Goal: Transaction & Acquisition: Purchase product/service

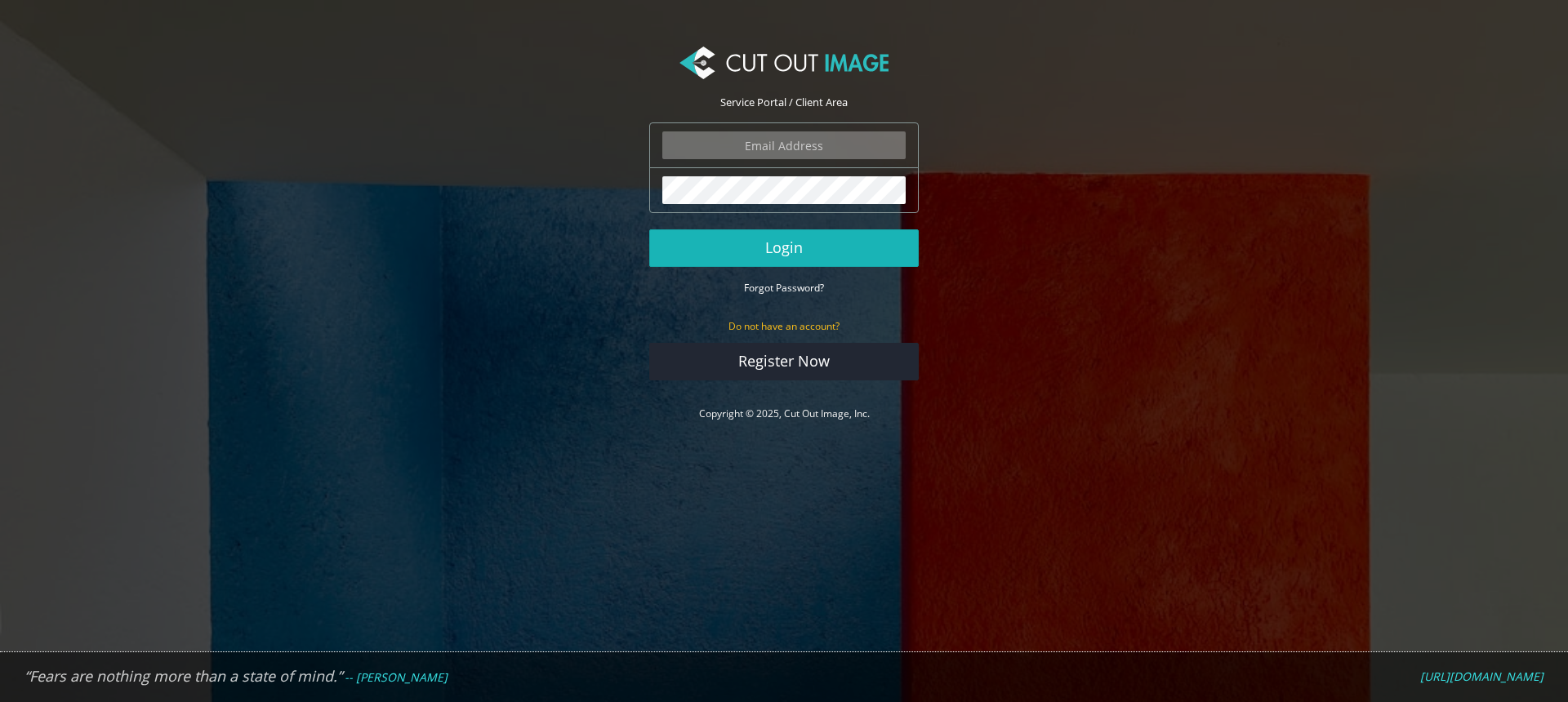
type input "steve@stevenffox.com"
click at [756, 230] on button "Login" at bounding box center [783, 248] width 269 height 38
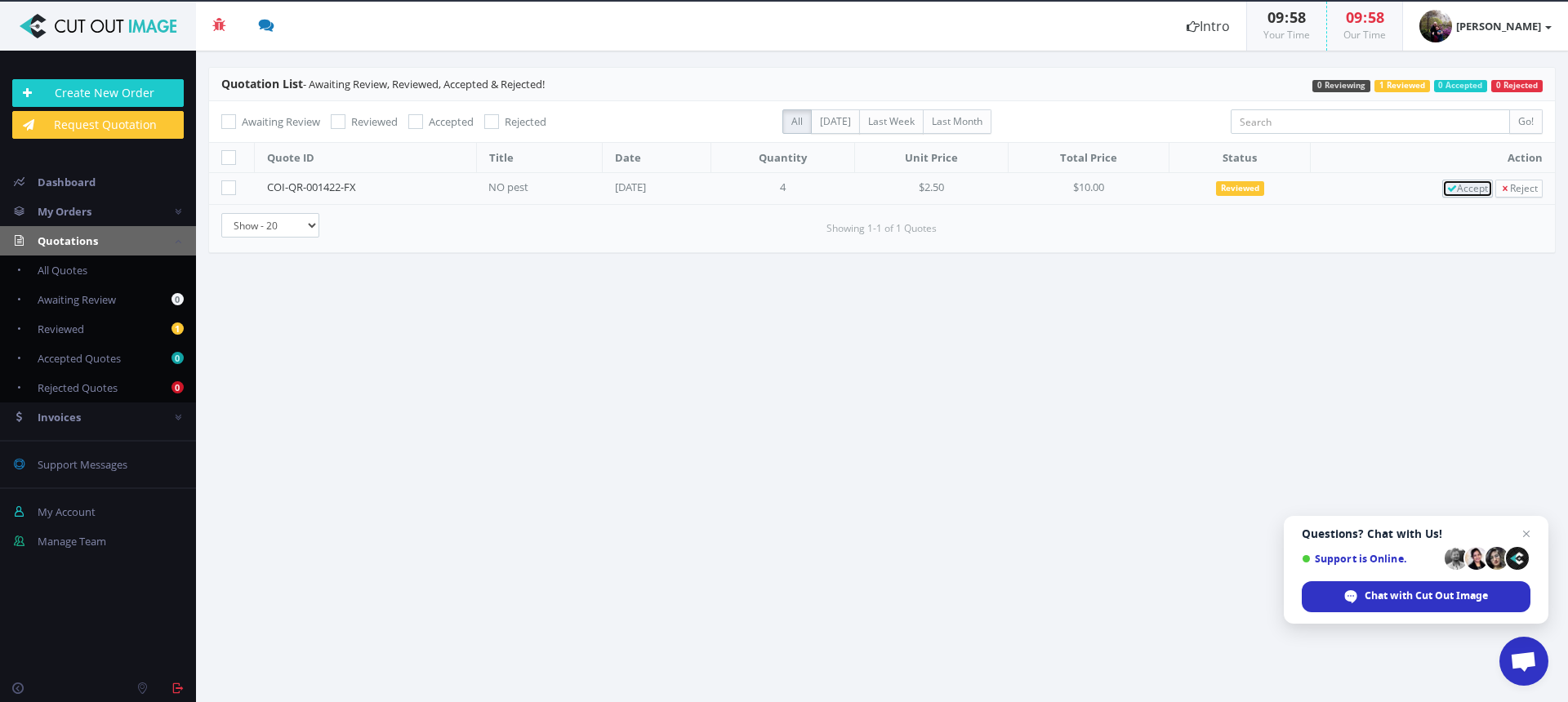
click at [1453, 193] on span "Accept" at bounding box center [1467, 188] width 40 height 14
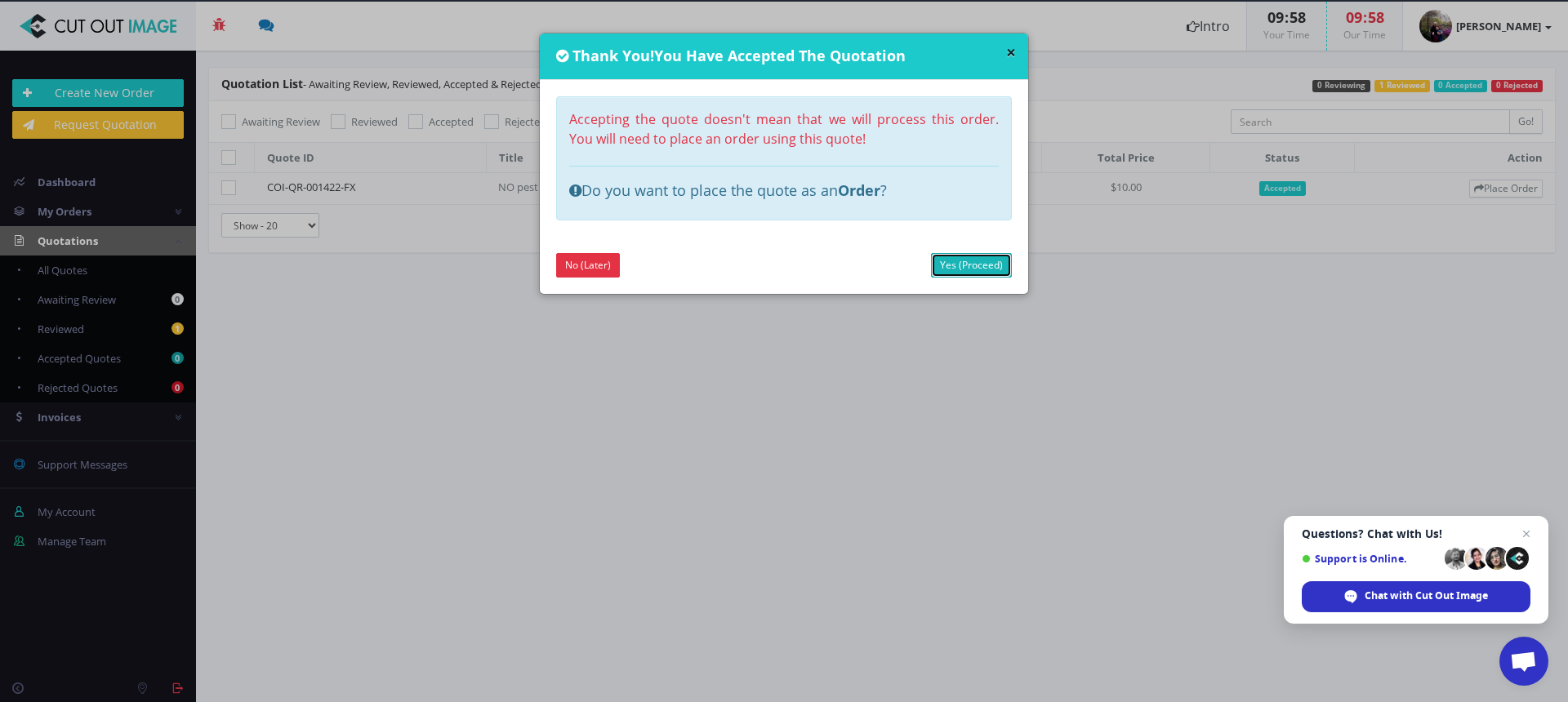
click at [952, 266] on link "Yes (Proceed)" at bounding box center [971, 265] width 81 height 24
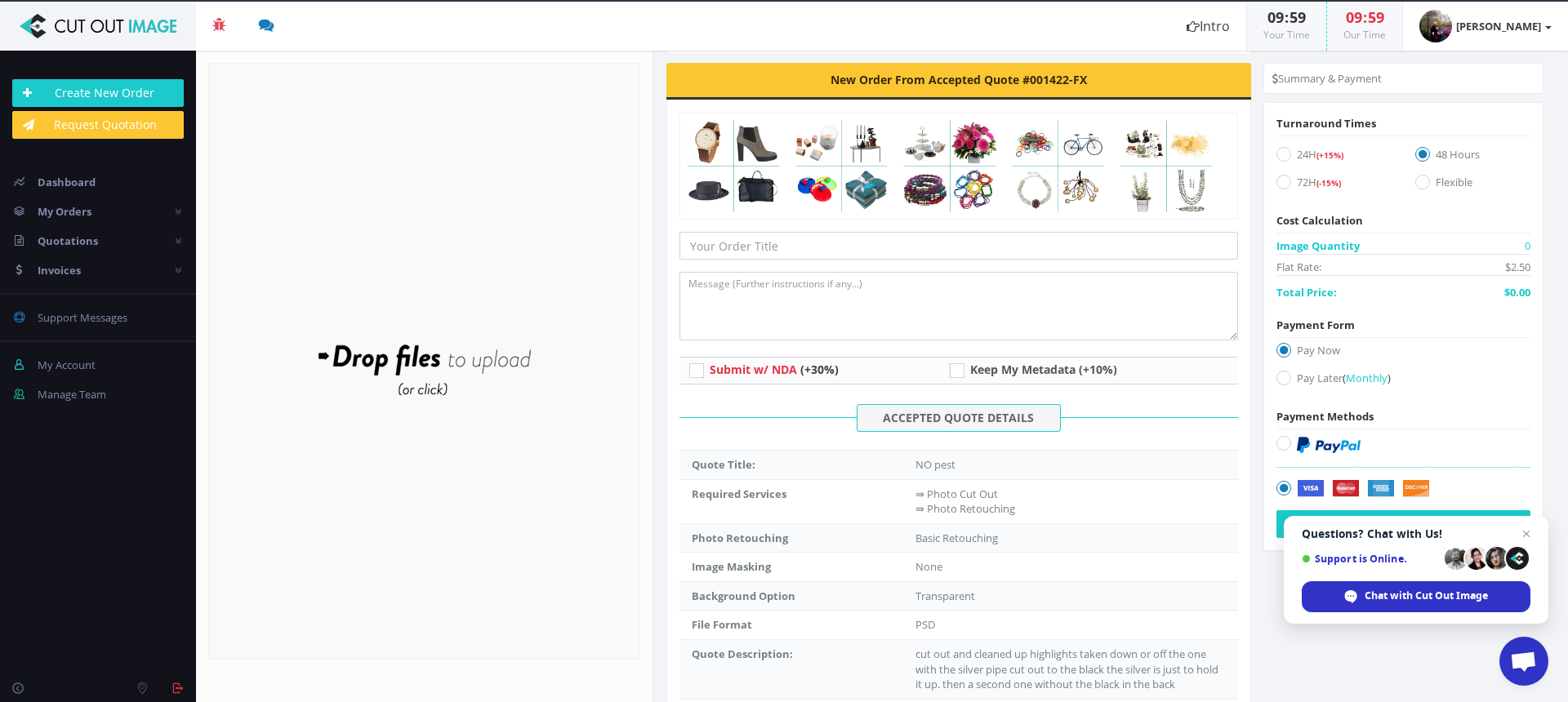
scroll to position [40, 0]
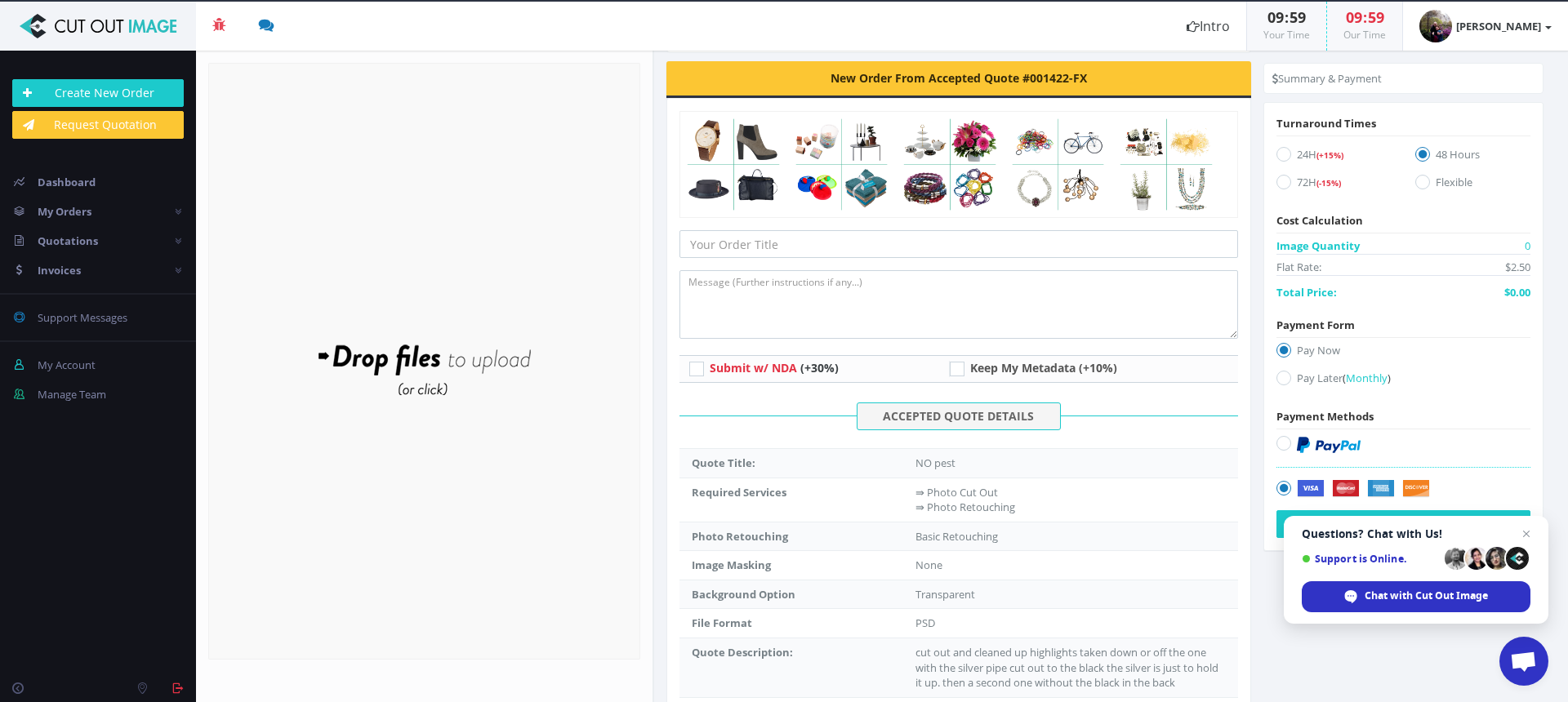
click at [1277, 445] on icon at bounding box center [1283, 443] width 15 height 15
click at [1280, 445] on input "radio" at bounding box center [1285, 443] width 10 height 10
radio input "true"
click at [1285, 519] on span "Questions? Chat with Us! Support is Online. Chat with Cut Out Image" at bounding box center [1416, 569] width 265 height 107
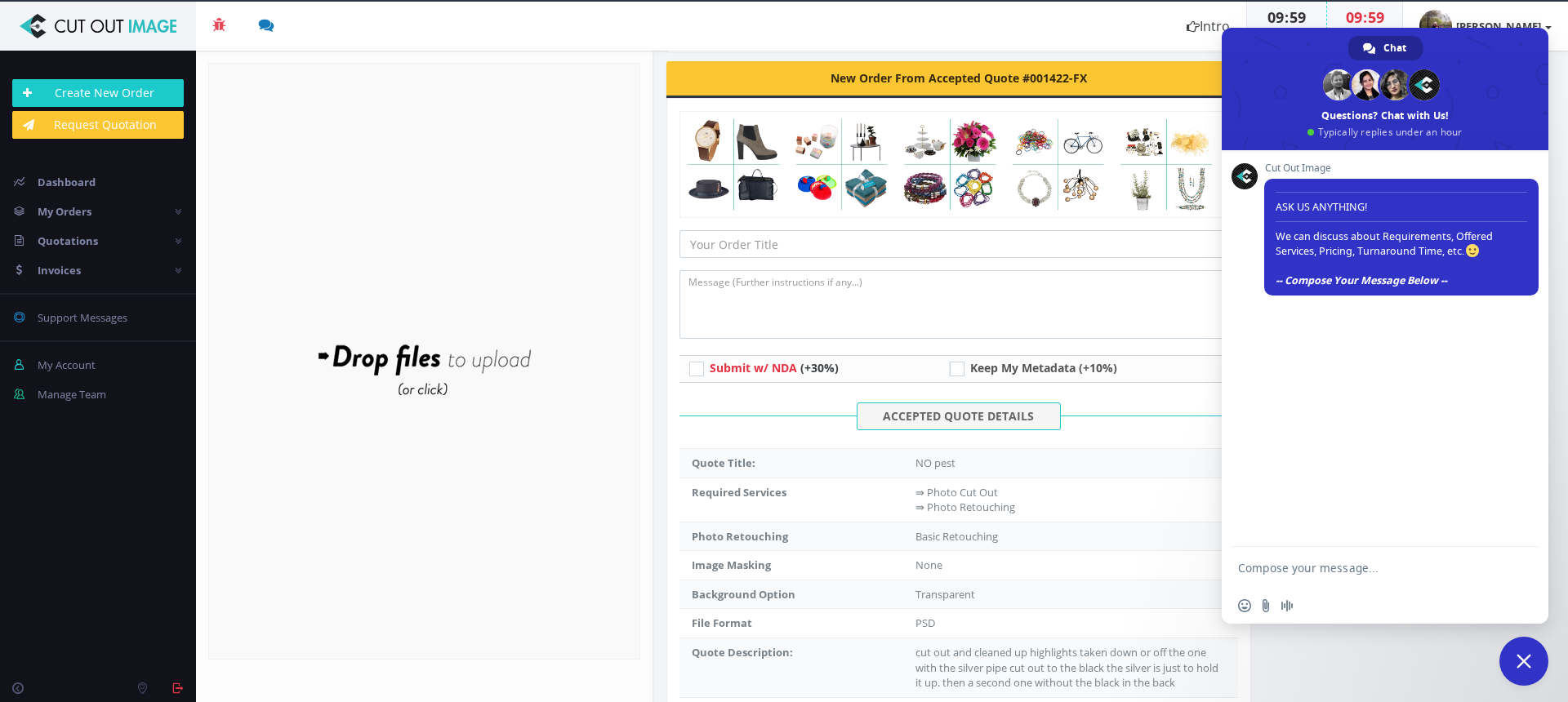
click at [1420, 656] on section "Instructions / Job Details New Order From Accepted Quote #001422-FX Submit w/ N…" at bounding box center [1111, 376] width 914 height 651
click at [1197, 51] on ul "Instructions / Job Details" at bounding box center [959, 38] width 585 height 31
click at [1524, 663] on span "Close chat" at bounding box center [1523, 661] width 15 height 15
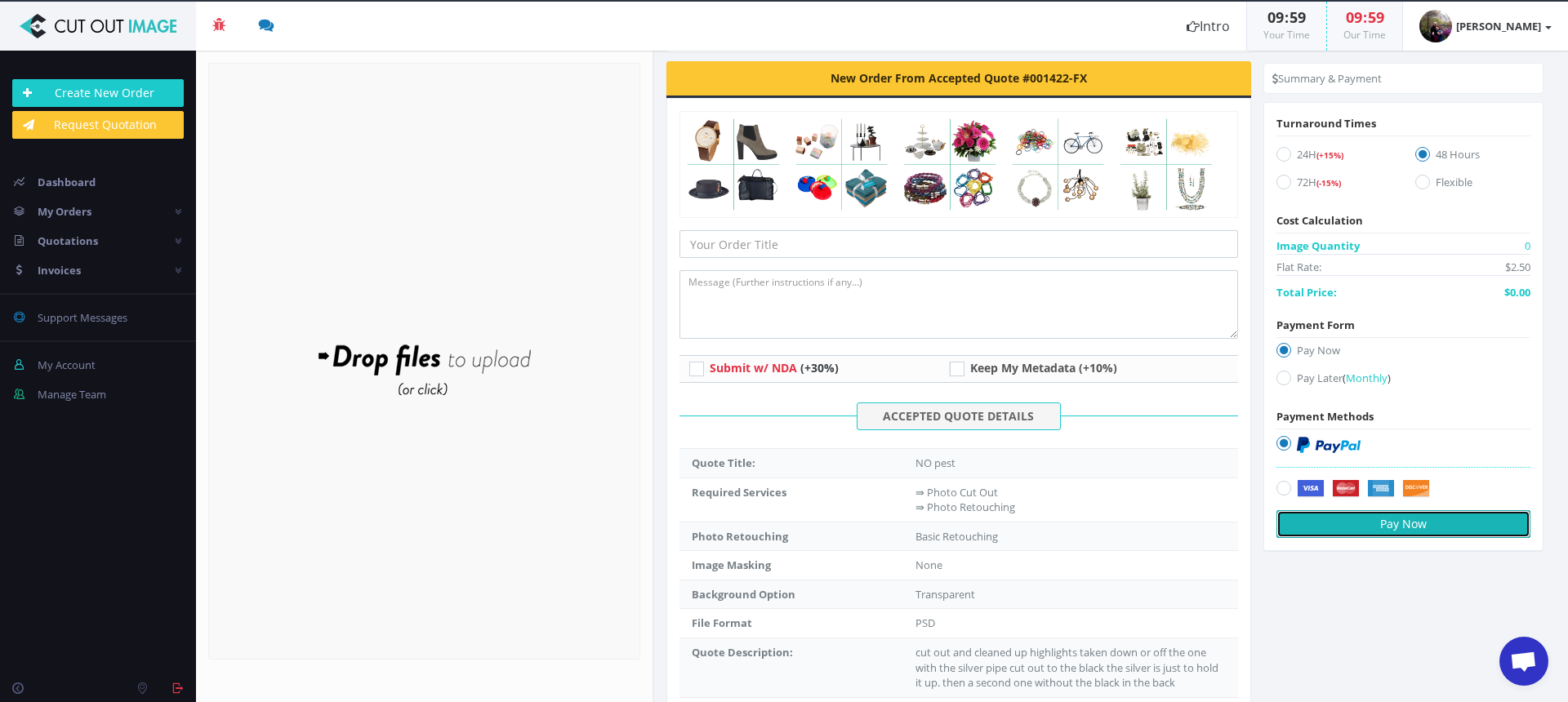
click at [1384, 515] on button "Pay Now" at bounding box center [1403, 524] width 254 height 27
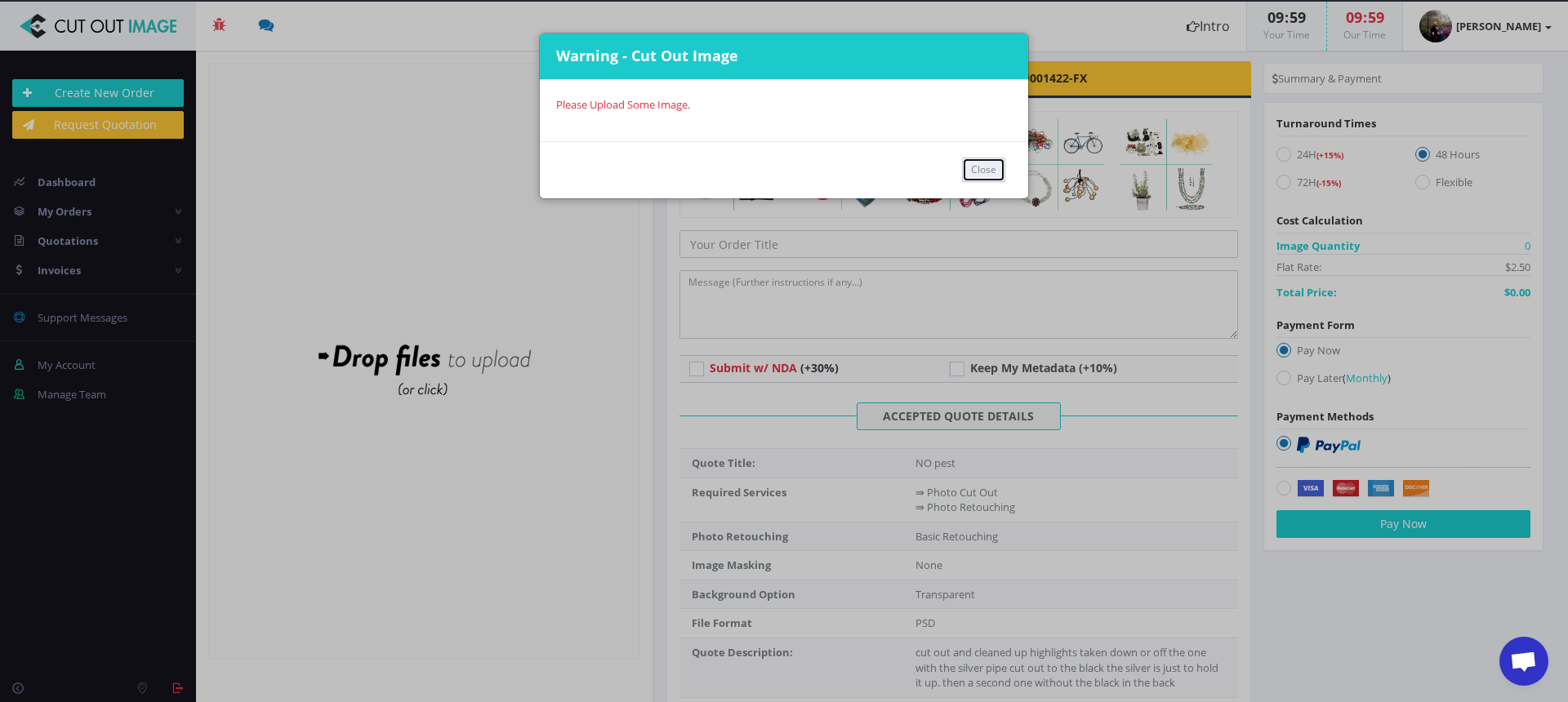
click at [965, 169] on button "Close" at bounding box center [983, 169] width 43 height 24
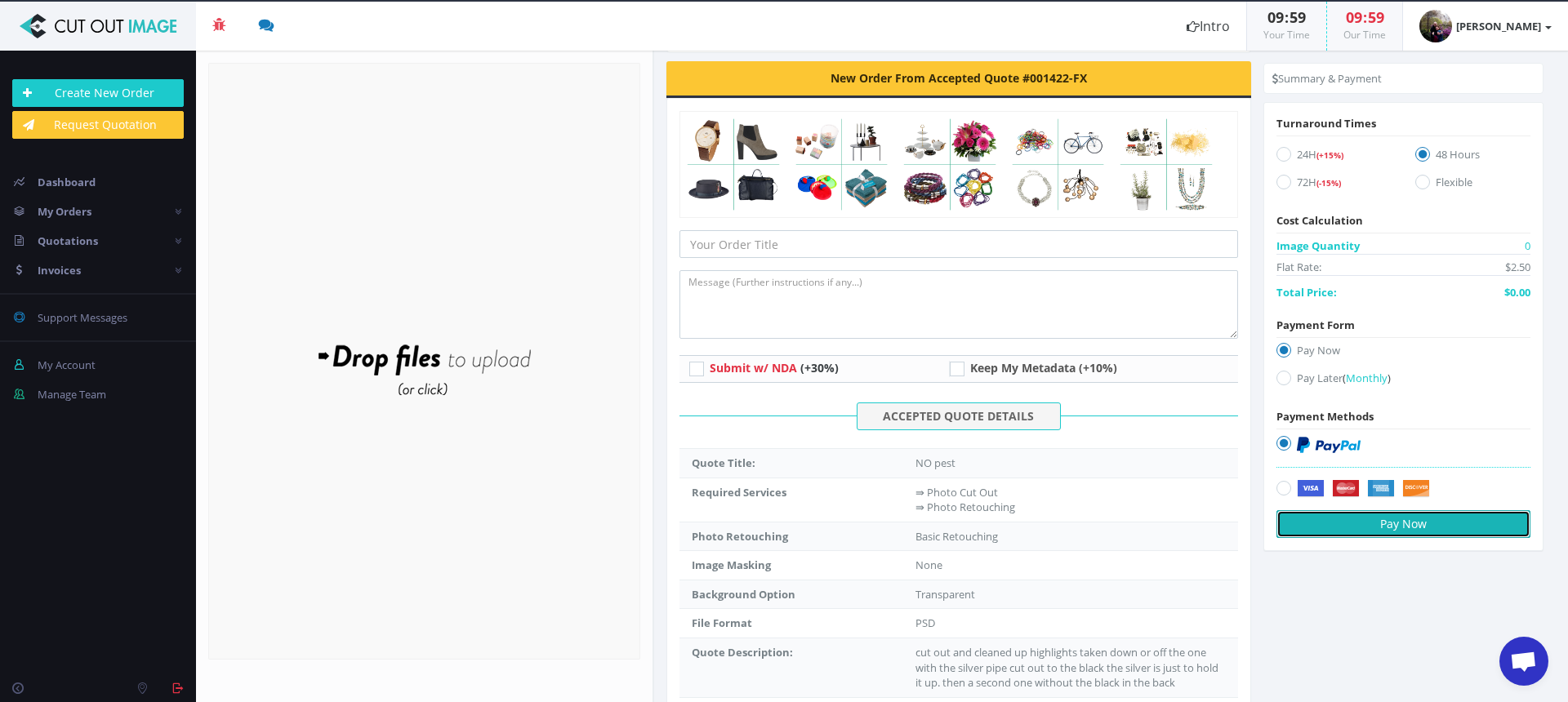
click at [1392, 526] on button "Pay Now" at bounding box center [1403, 524] width 254 height 27
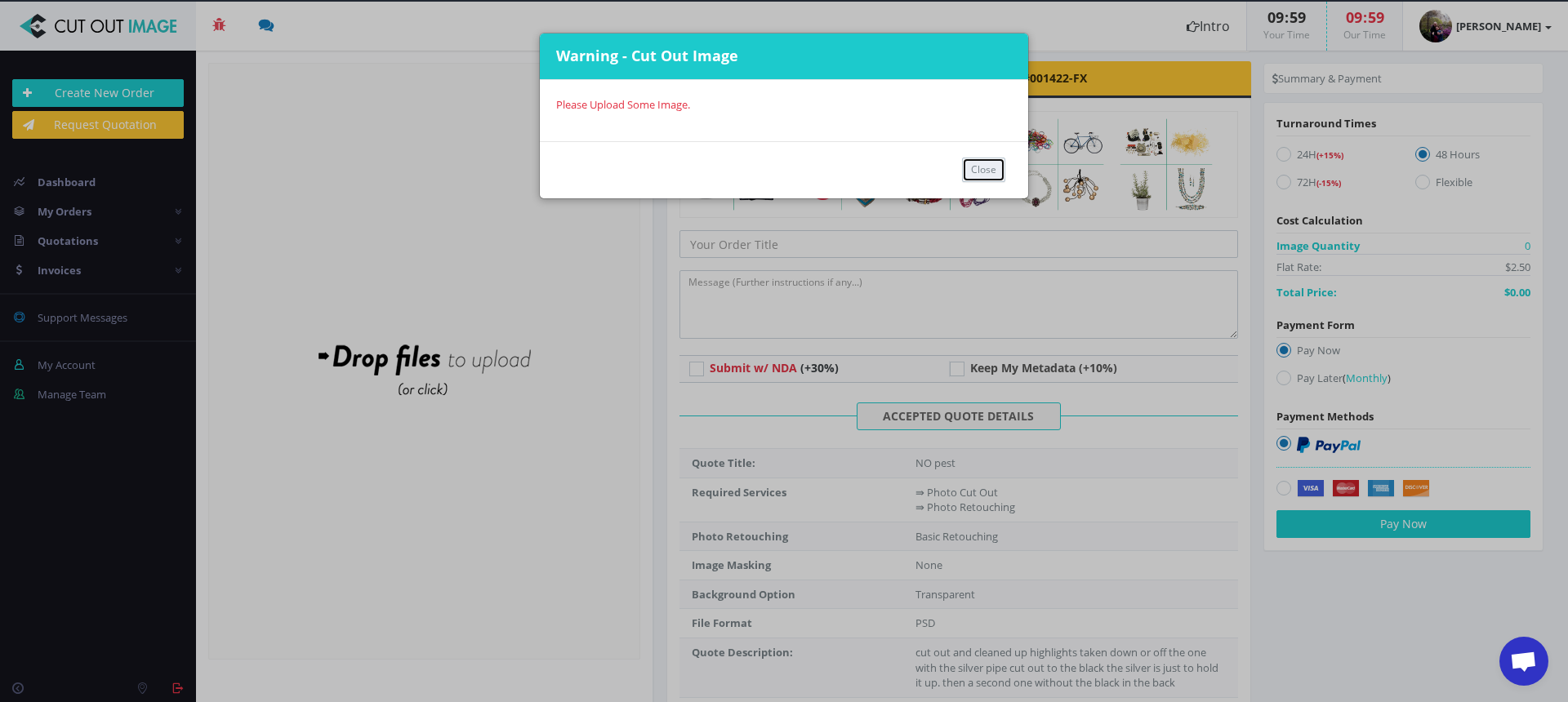
click at [977, 168] on button "Close" at bounding box center [983, 169] width 43 height 24
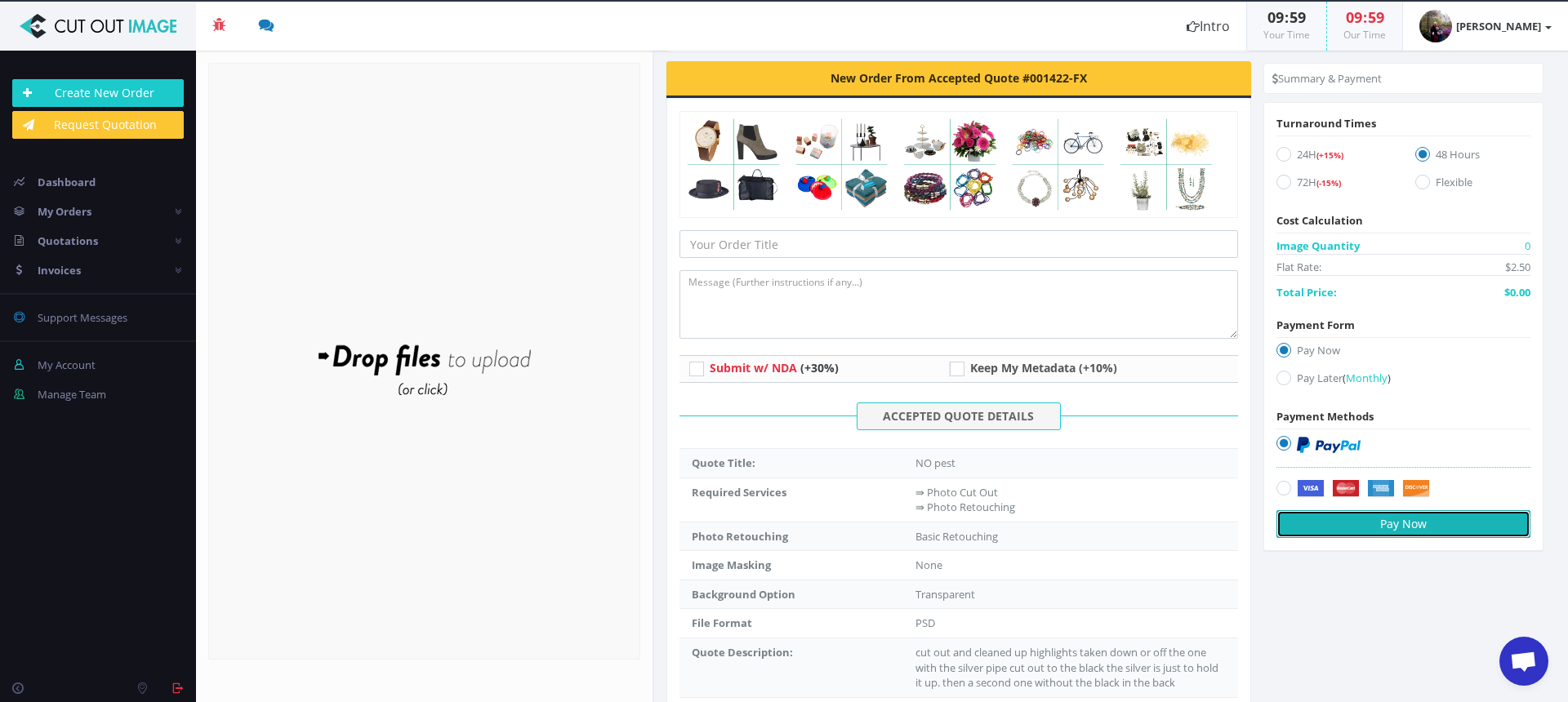
click at [1400, 528] on button "Pay Now" at bounding box center [1403, 524] width 254 height 27
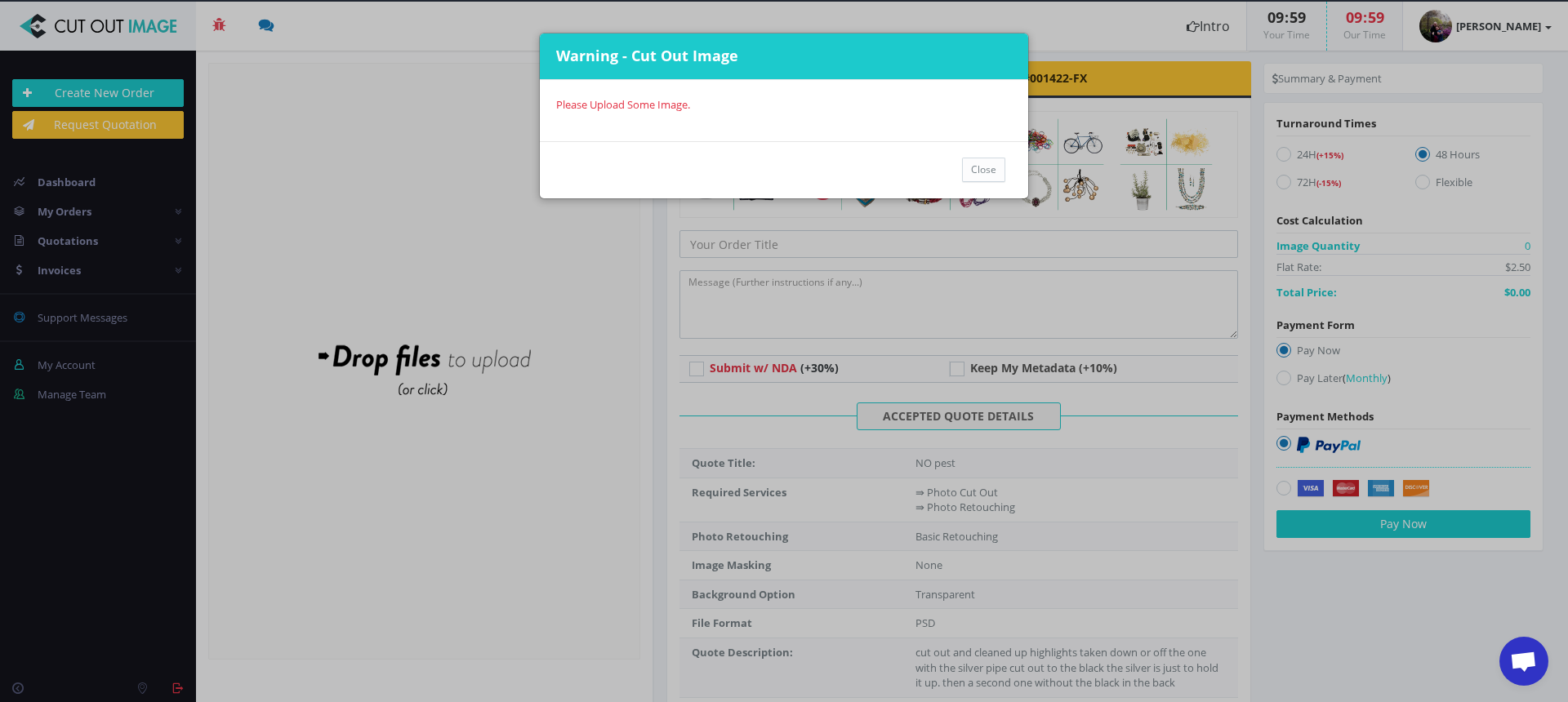
click at [646, 106] on td "Please Upload Some Image." at bounding box center [784, 104] width 456 height 16
click at [978, 170] on button "Close" at bounding box center [983, 169] width 43 height 24
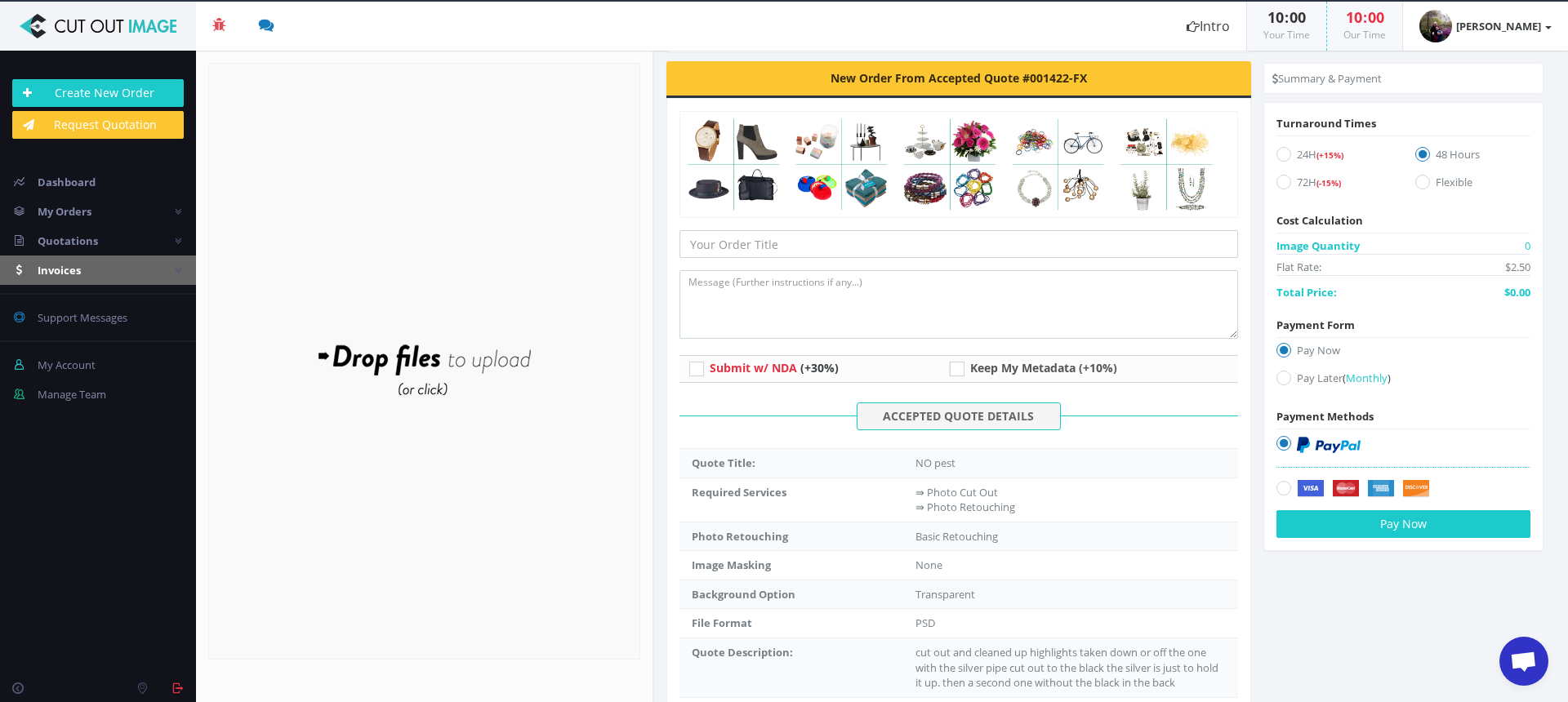
click at [46, 269] on span "Invoices" at bounding box center [59, 270] width 43 height 15
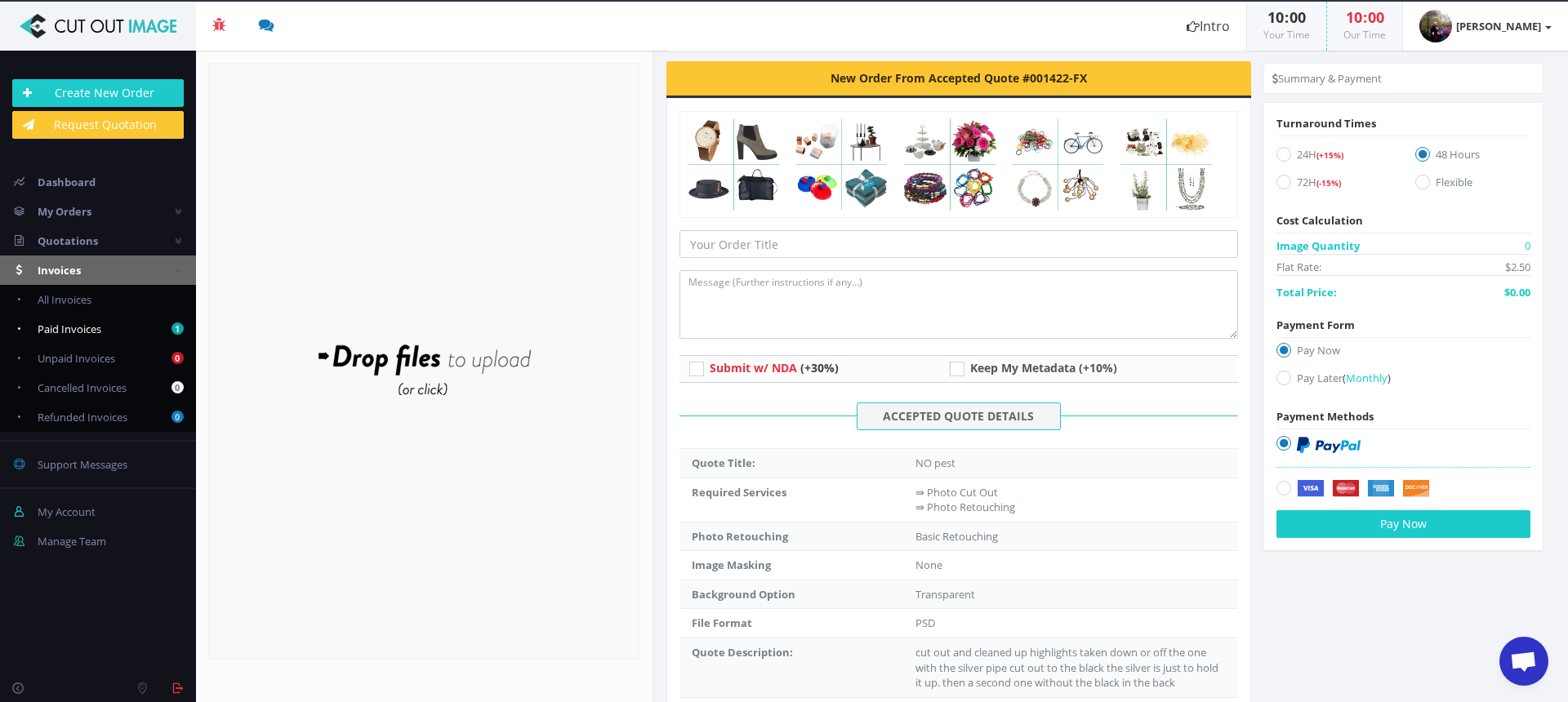
click at [73, 326] on span "Paid Invoices" at bounding box center [70, 328] width 64 height 15
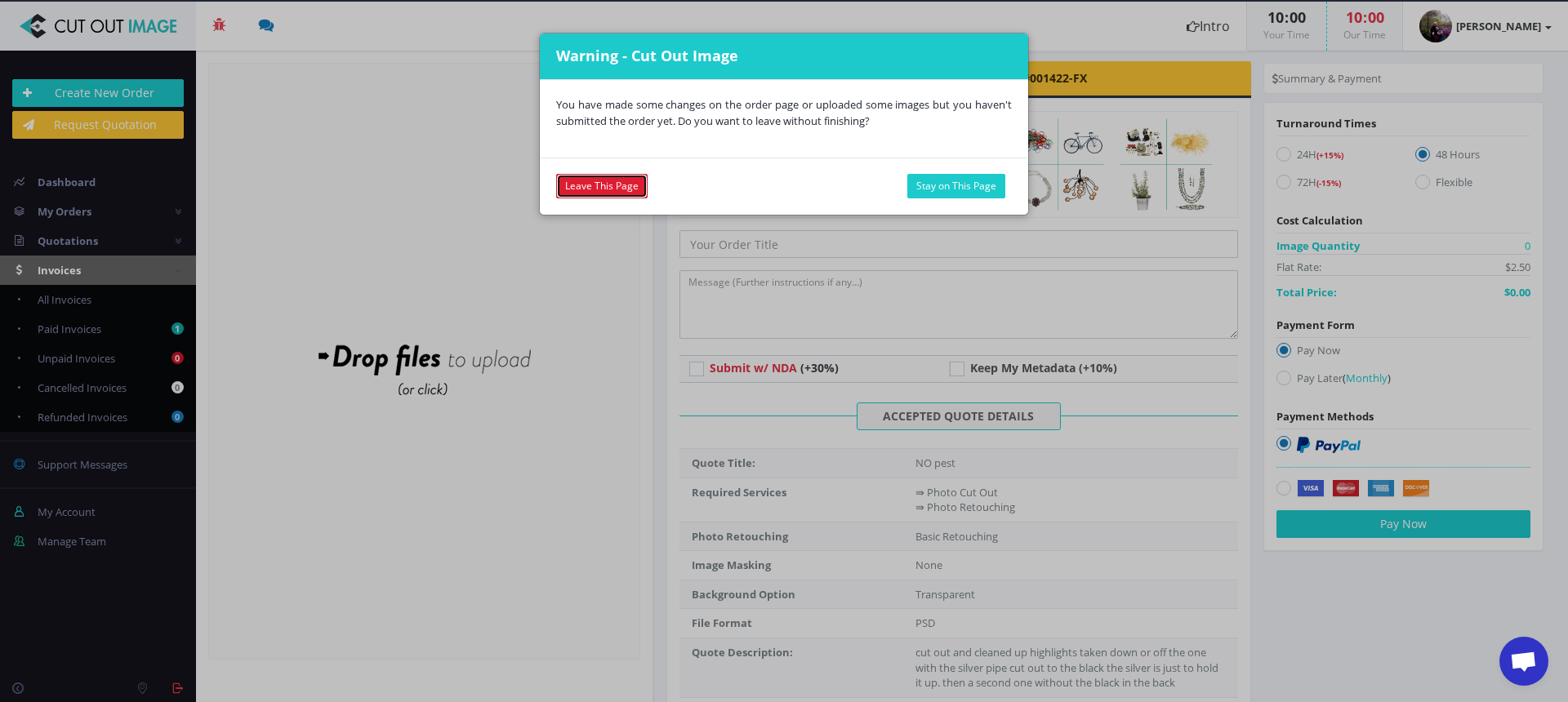
click at [561, 184] on link "Leave This Page" at bounding box center [602, 186] width 91 height 24
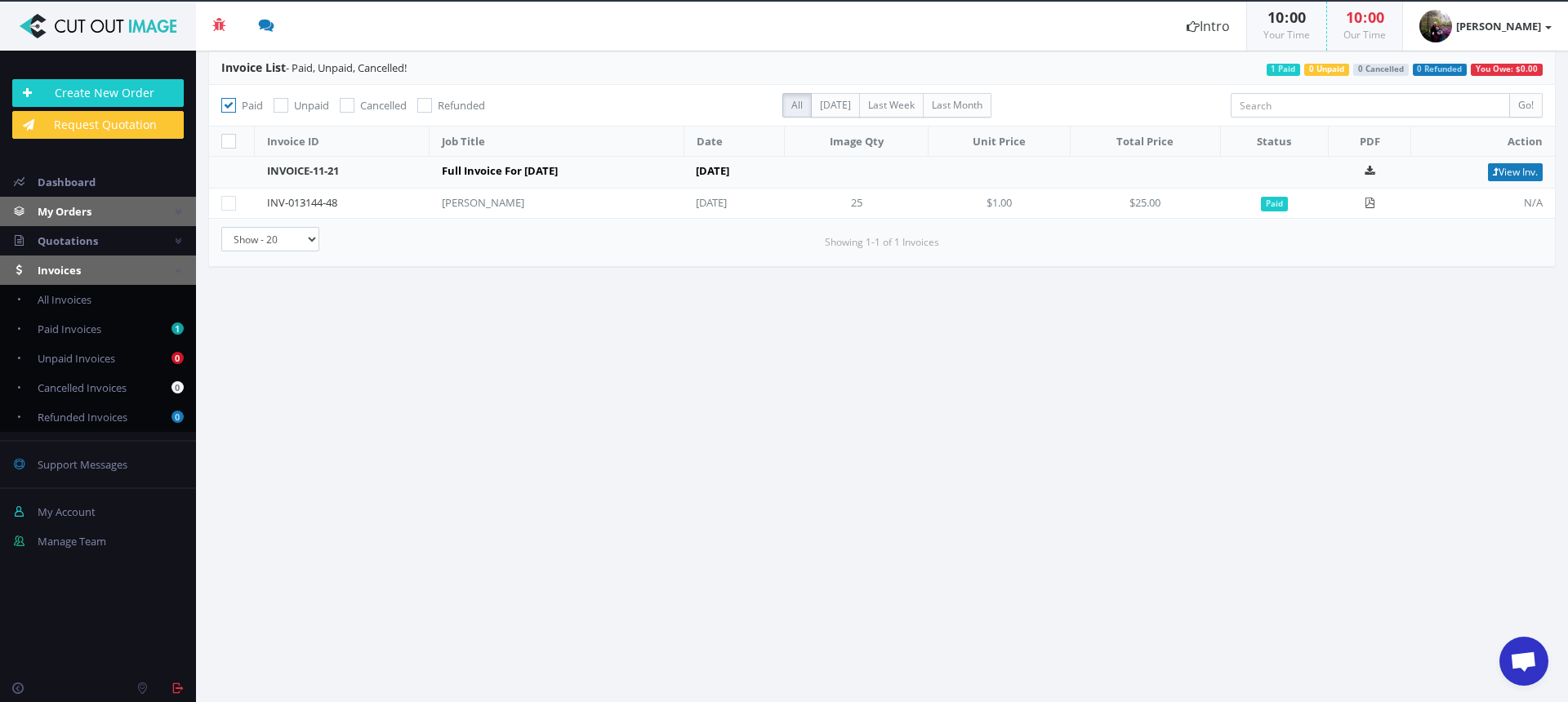
click at [65, 207] on span "My Orders" at bounding box center [64, 211] width 54 height 15
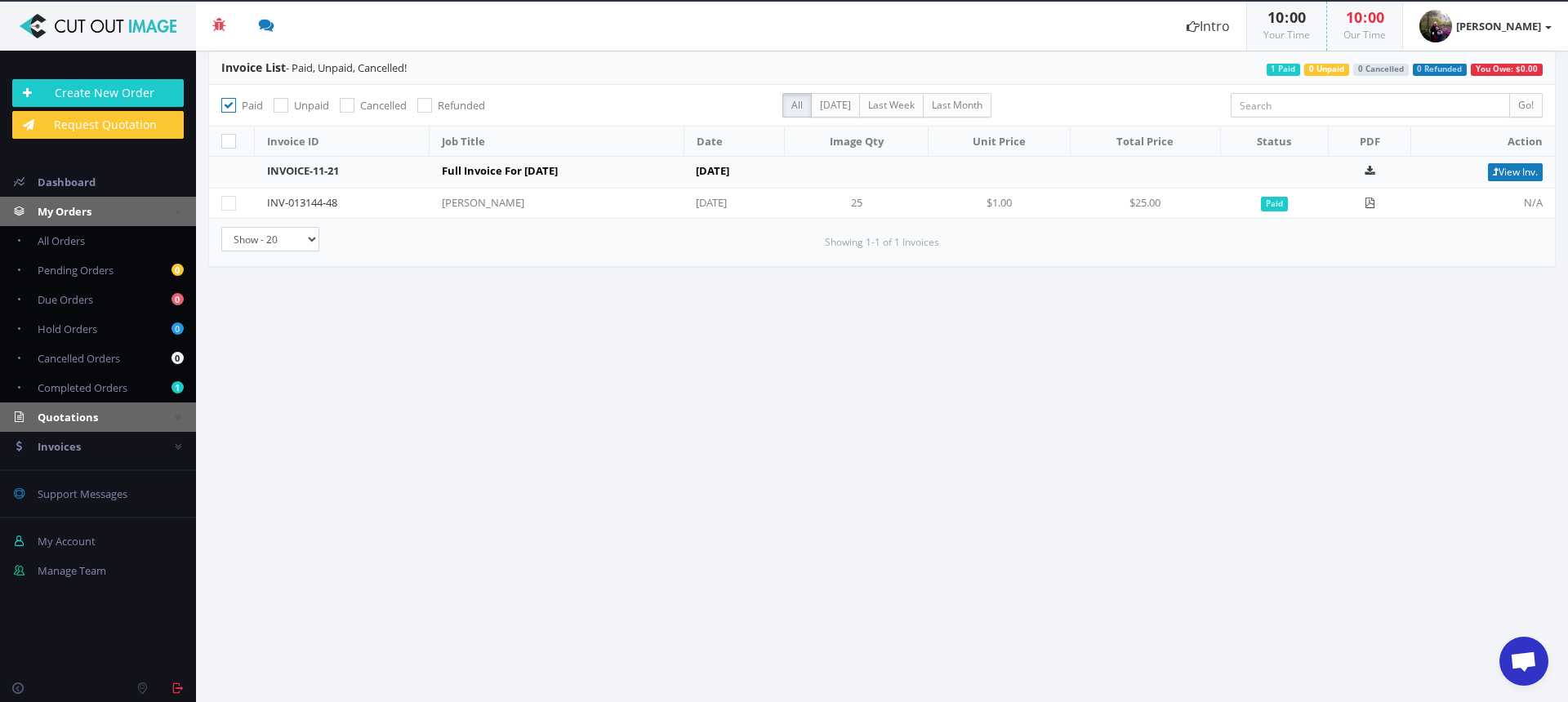
click at [74, 418] on span "Quotations" at bounding box center [68, 417] width 60 height 15
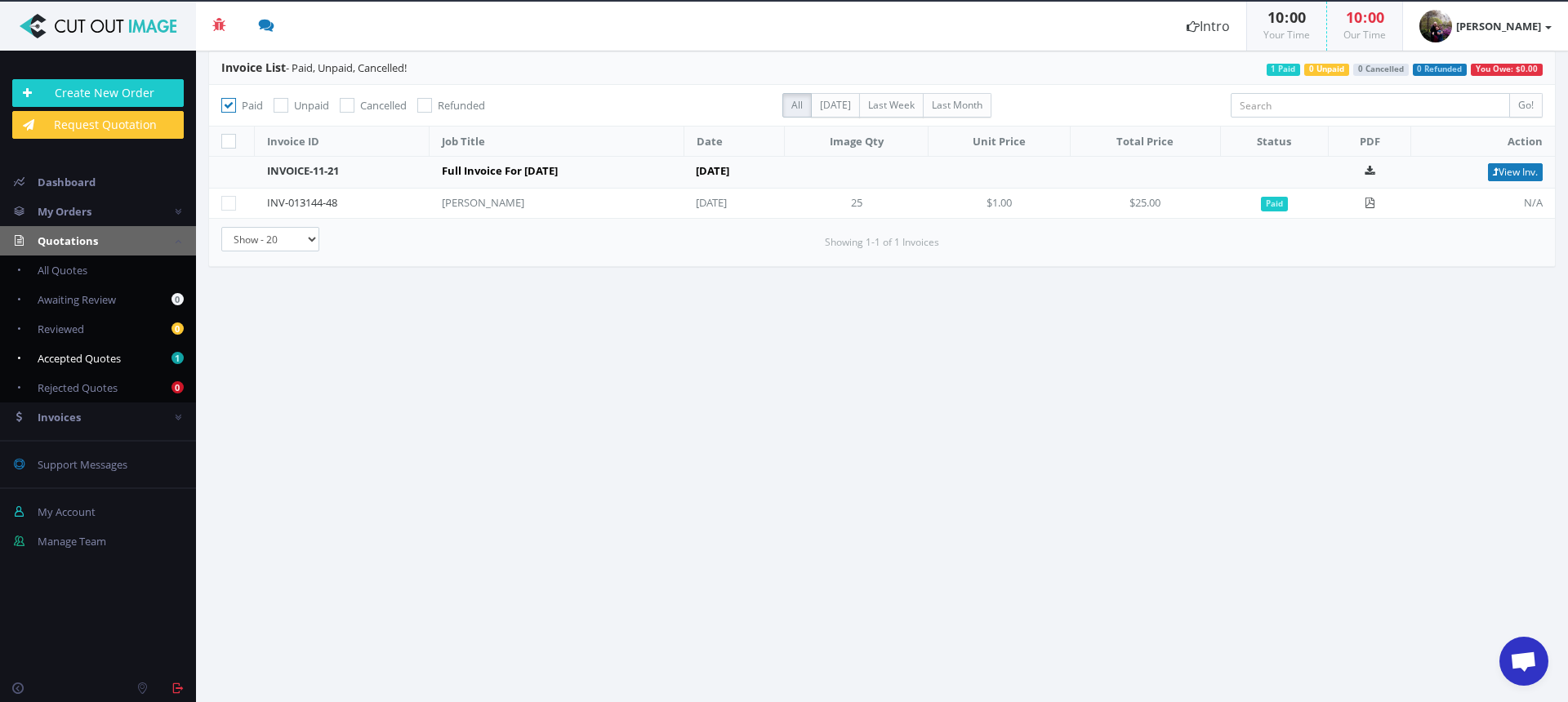
click at [83, 357] on span "Accepted Quotes" at bounding box center [79, 357] width 83 height 15
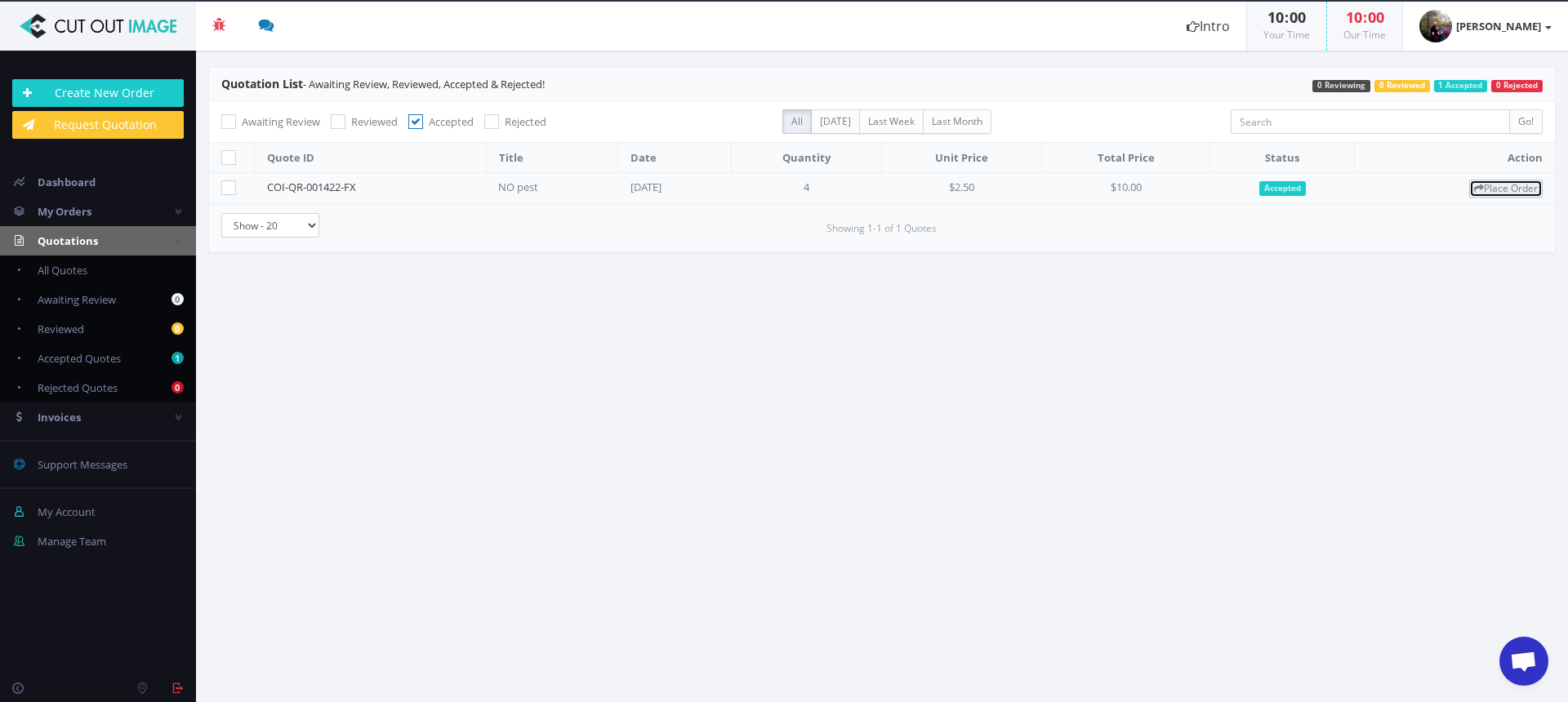
click at [1479, 187] on icon at bounding box center [1479, 188] width 9 height 9
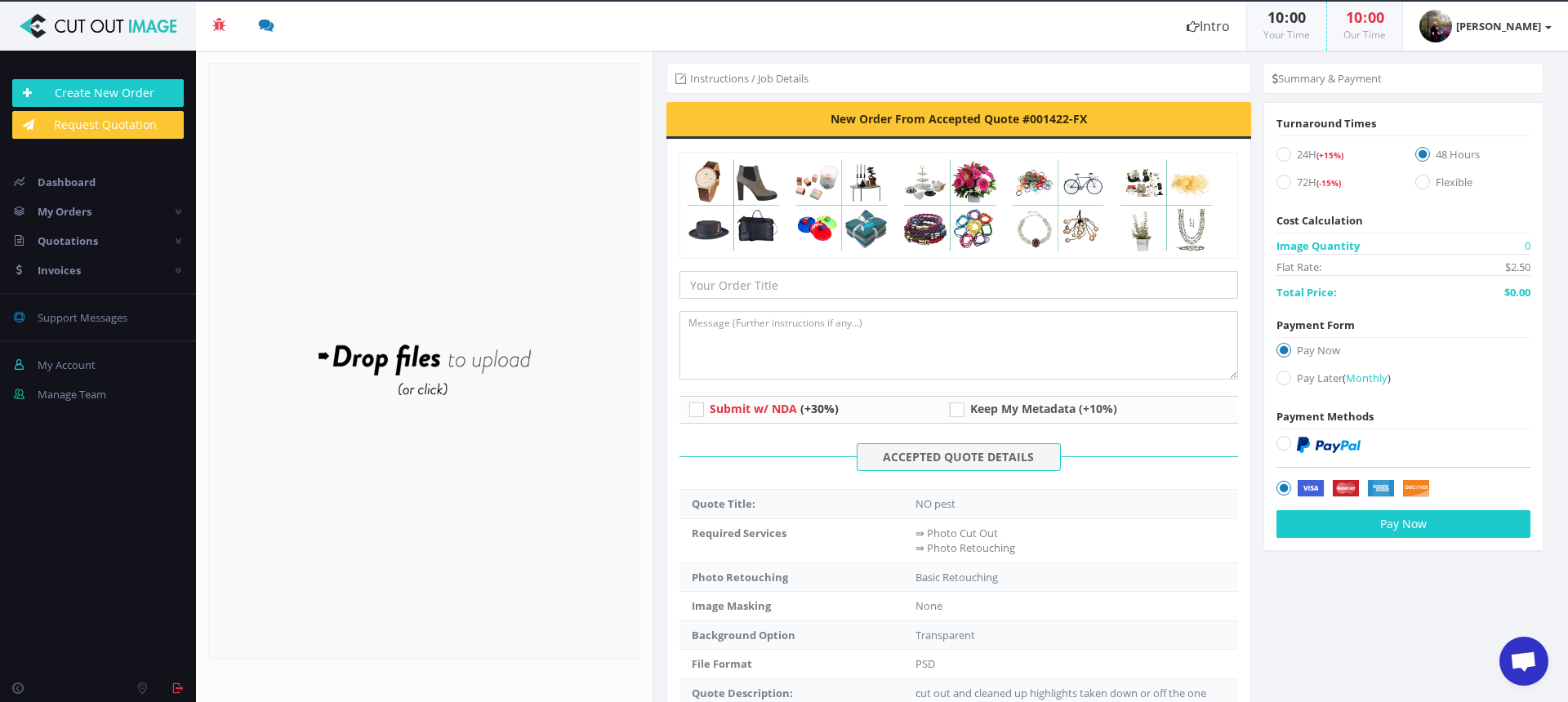
click at [1528, 660] on span "Open chat" at bounding box center [1522, 662] width 27 height 23
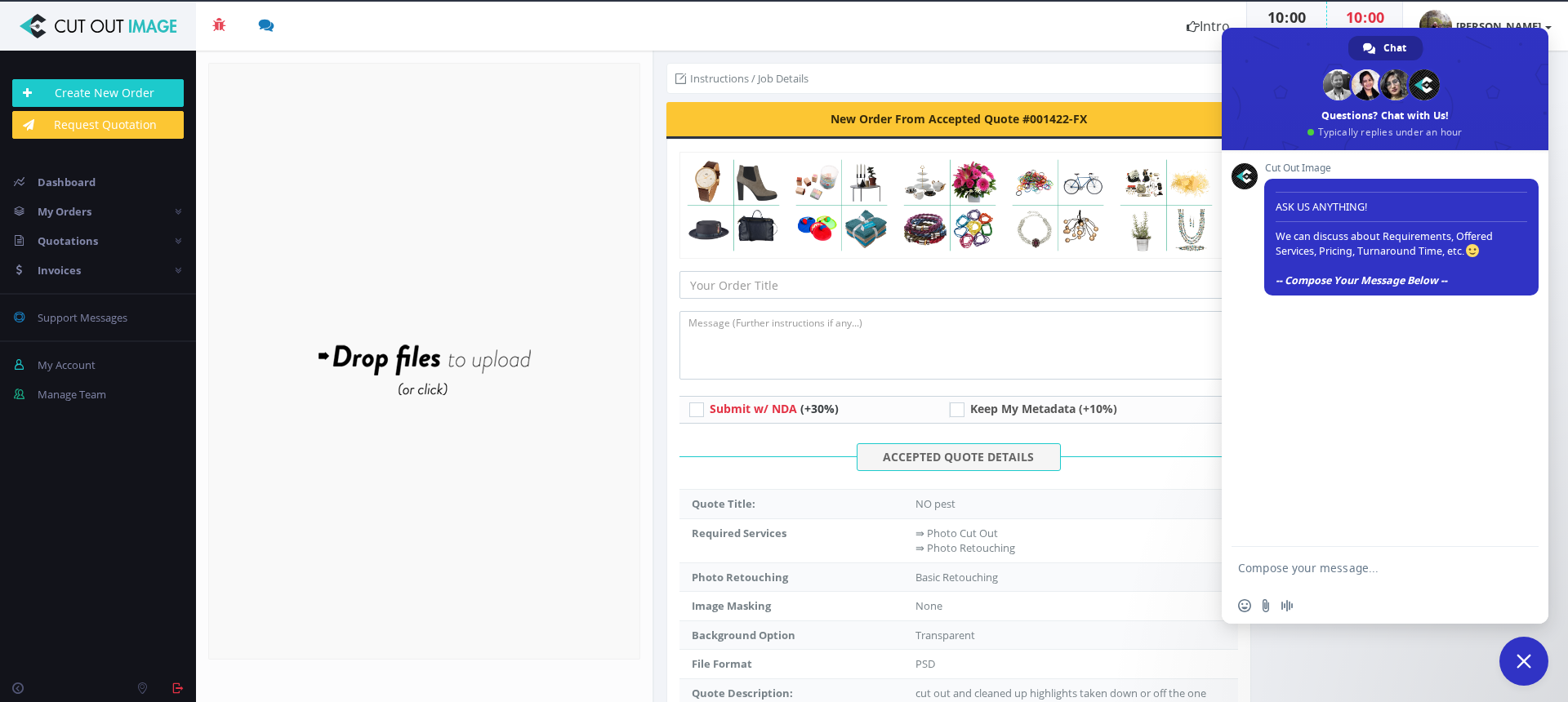
click at [1300, 566] on textarea "Compose your message..." at bounding box center [1369, 566] width 261 height 40
type textarea "did i not upload the images for the quote"
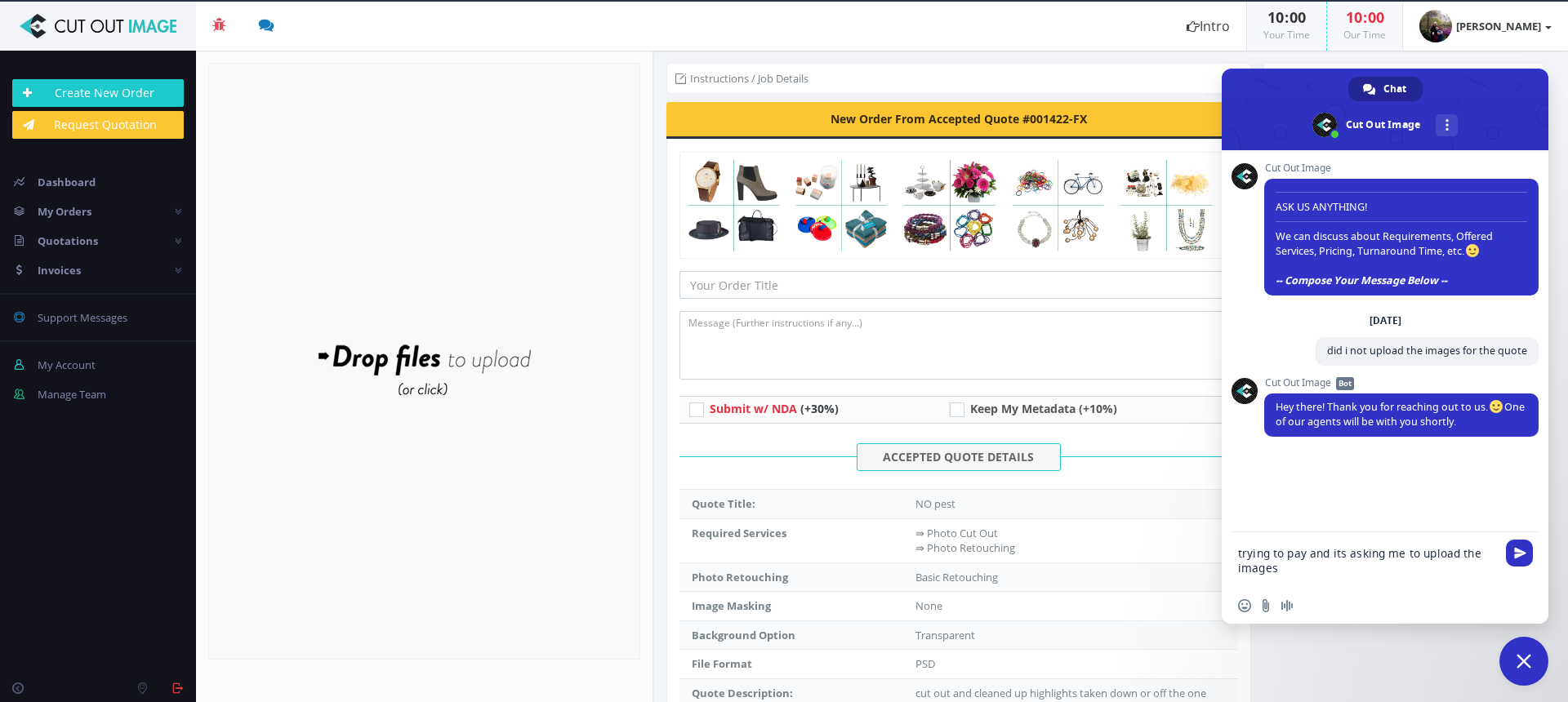
type textarea "trying to pay and its asking me to upload the images"
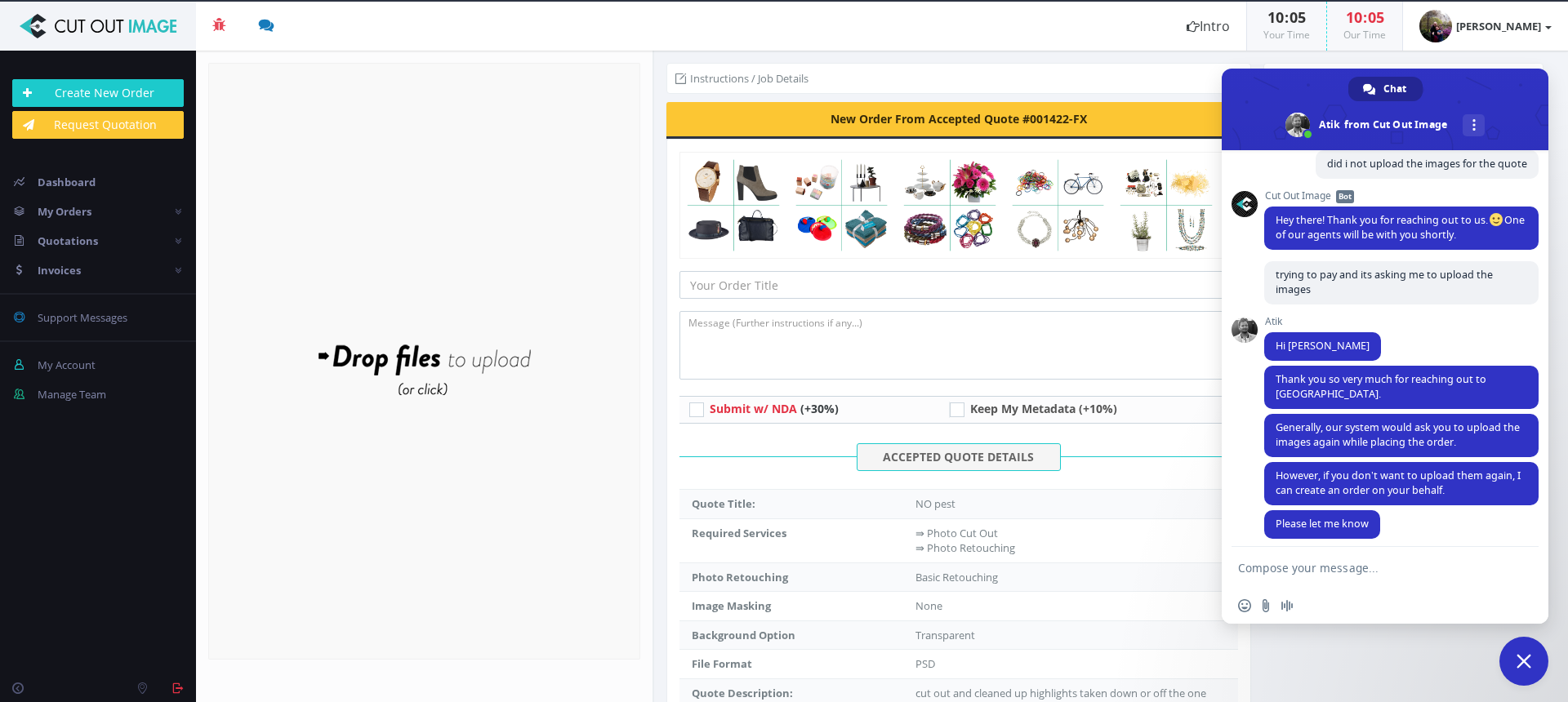
scroll to position [182, 0]
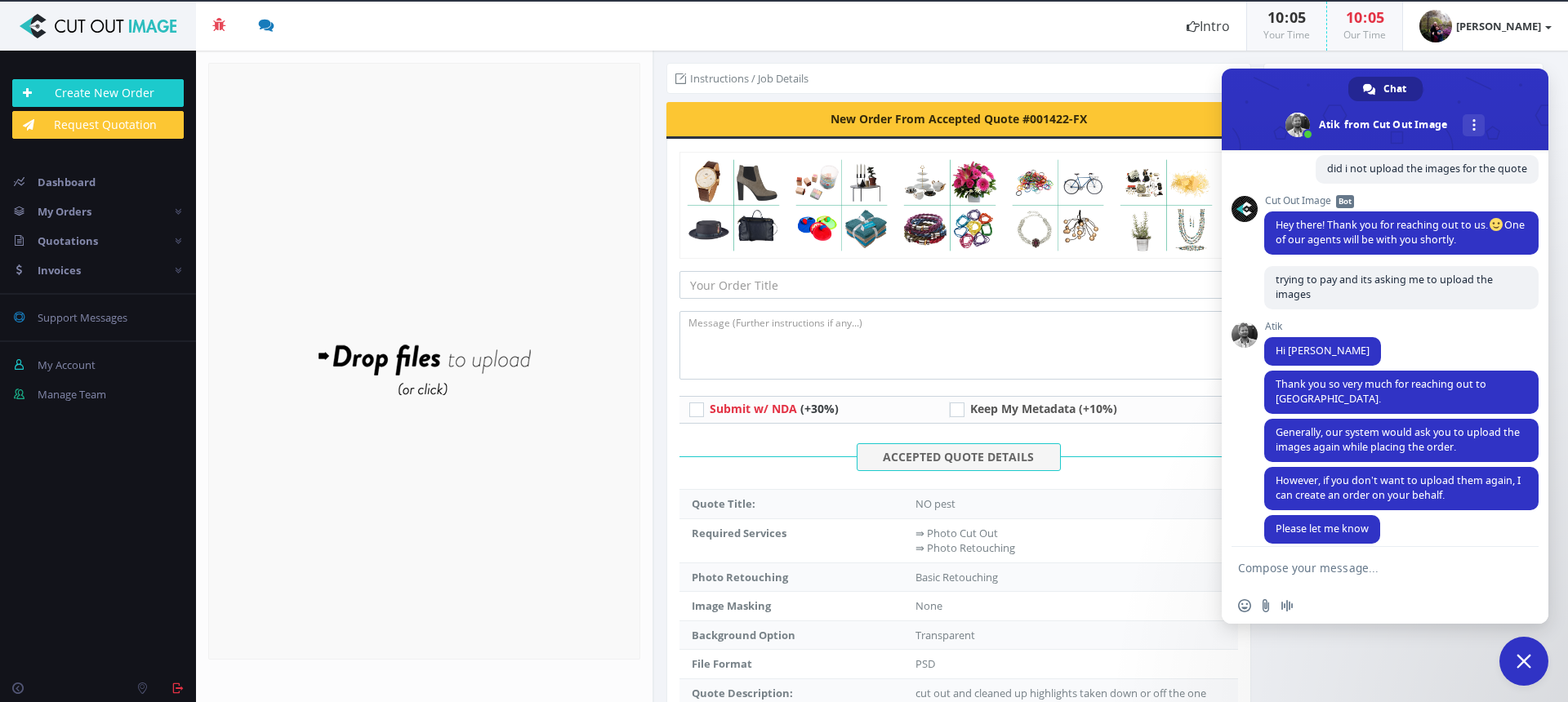
click at [1306, 574] on textarea "Compose your message..." at bounding box center [1369, 566] width 261 height 40
type textarea "no I can i just dont understand why it would not use the upload i did"
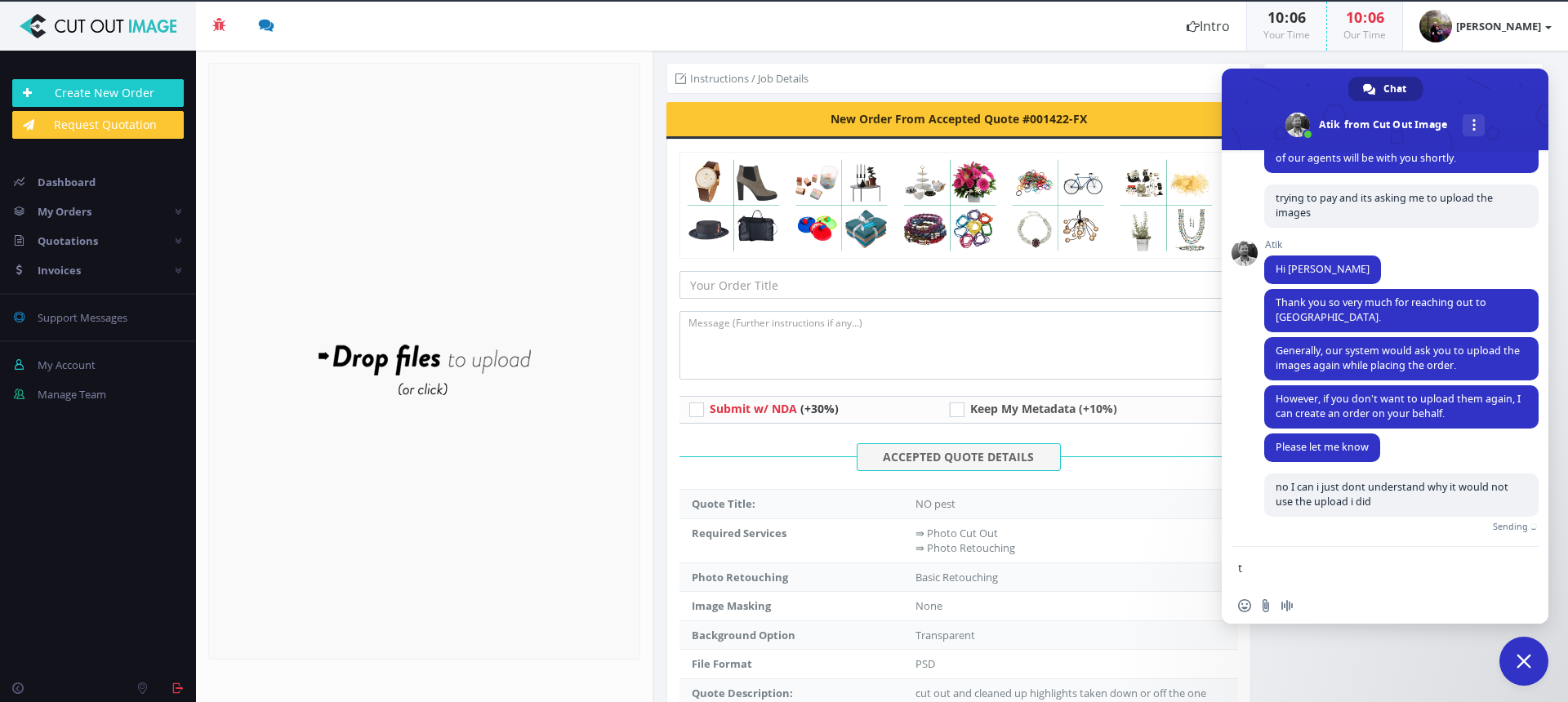
scroll to position [245, 0]
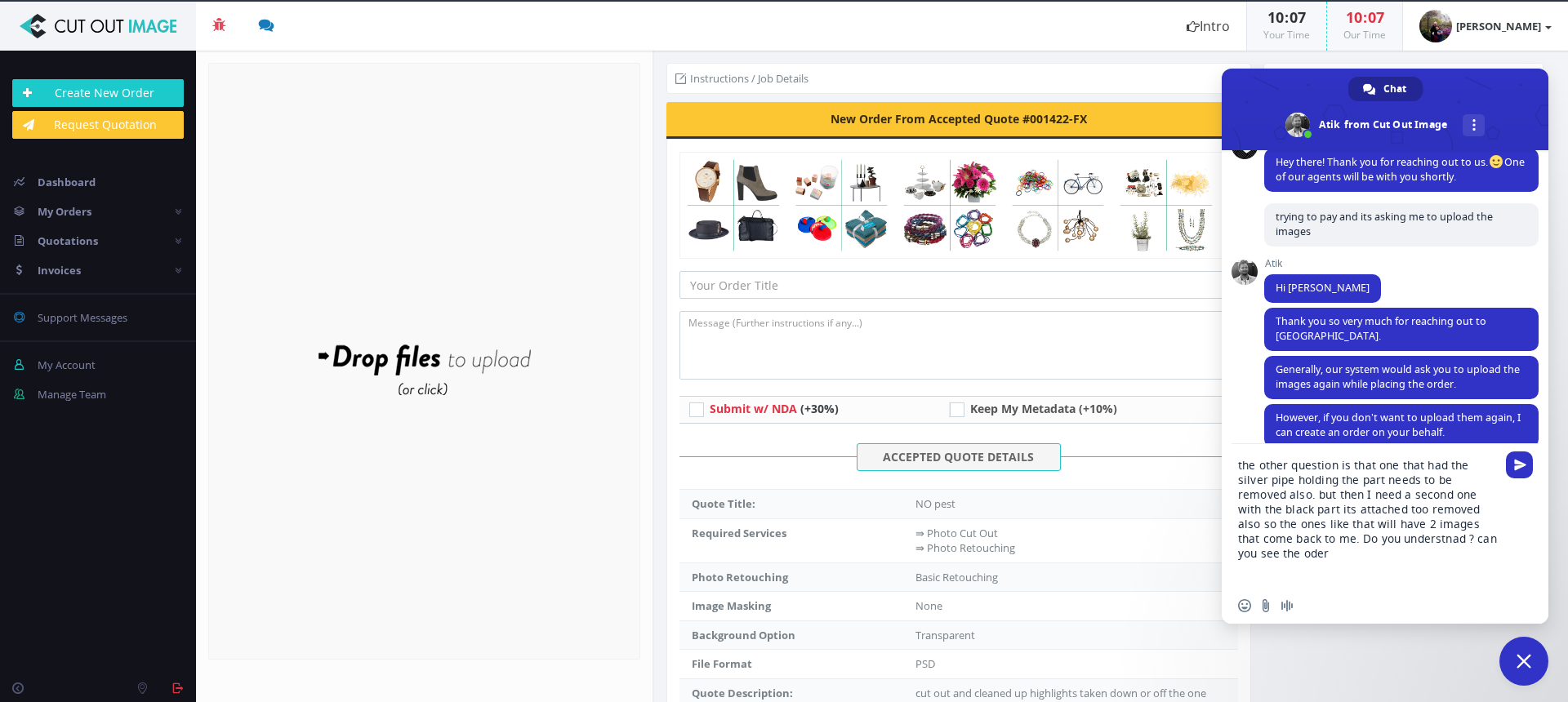
type textarea "the other question is that one that had the silver pipe holding the part needs …"
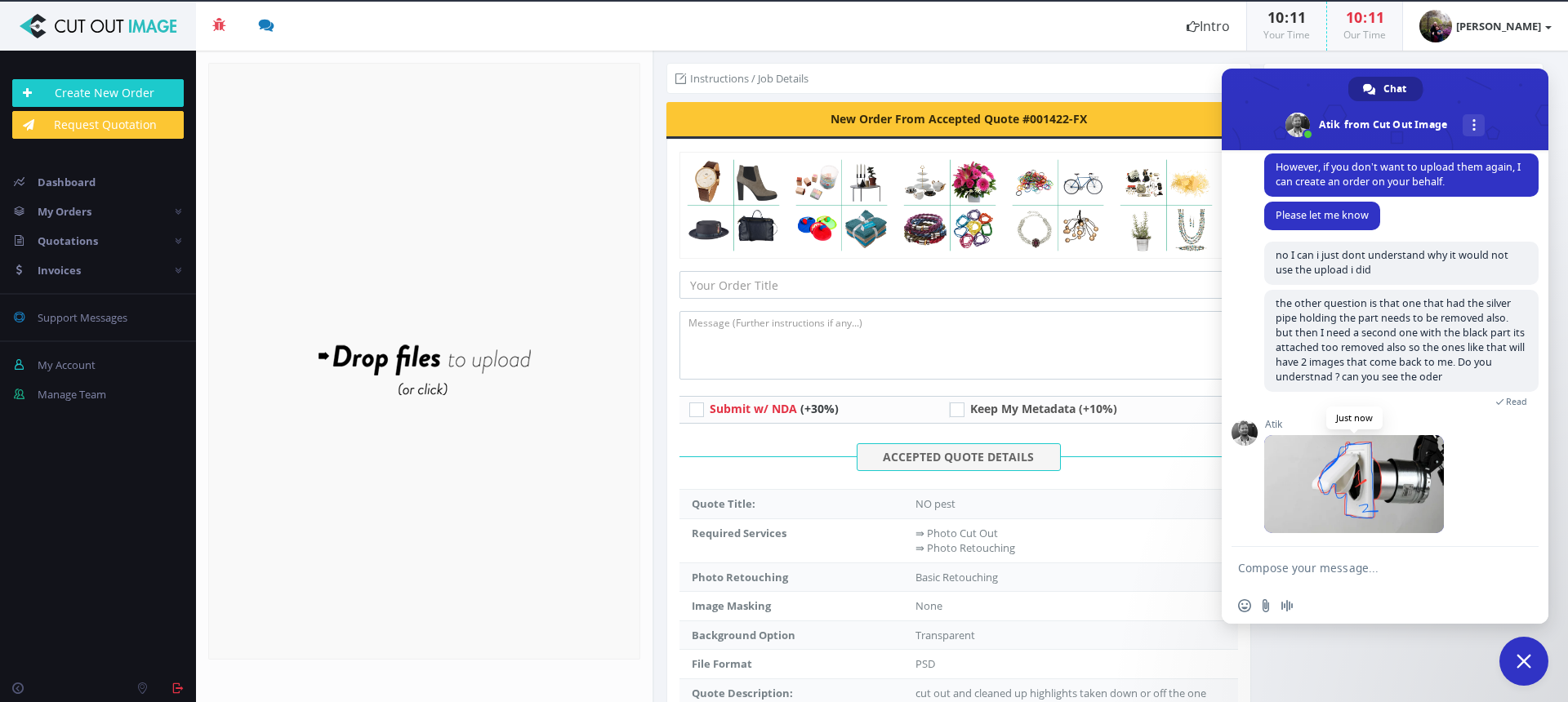
scroll to position [479, 0]
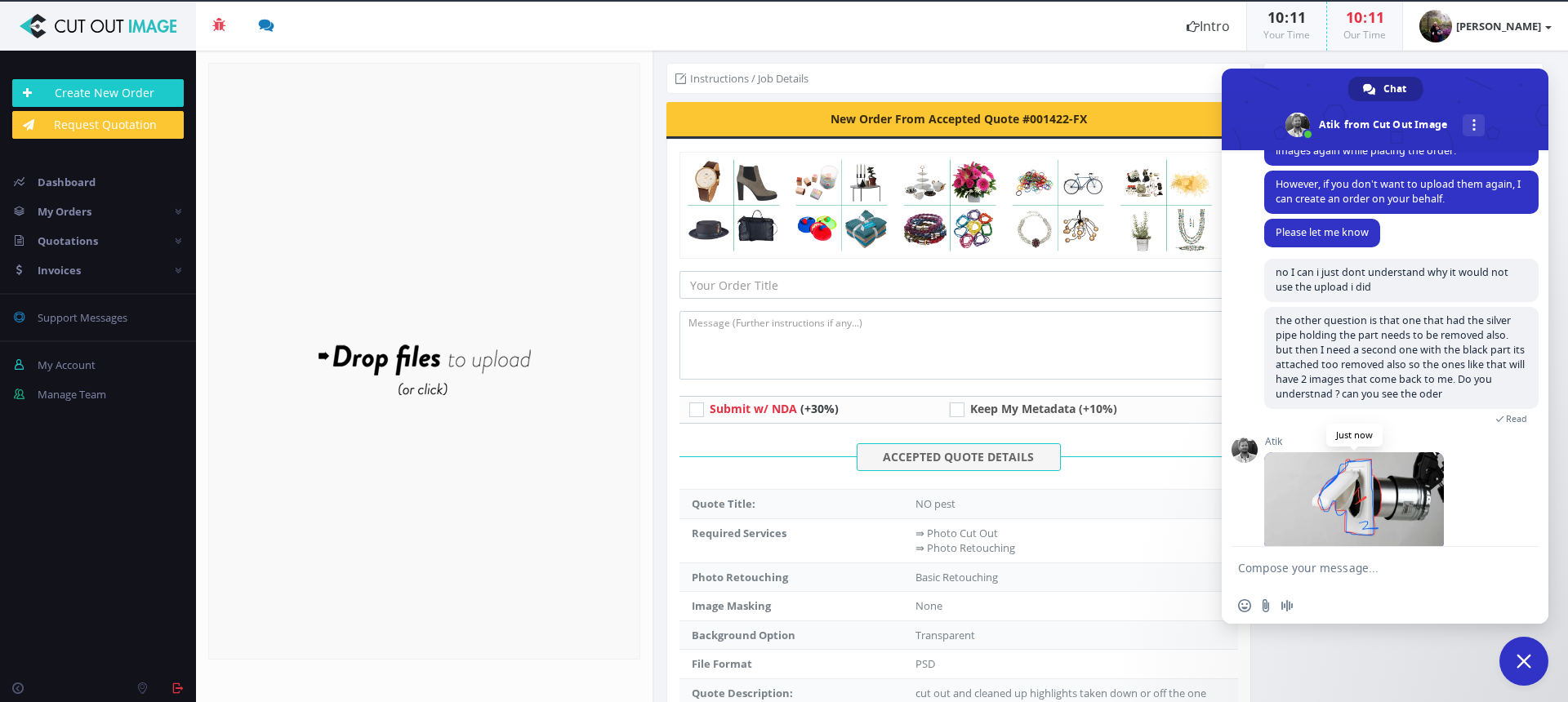
click at [1320, 496] on span at bounding box center [1353, 501] width 180 height 98
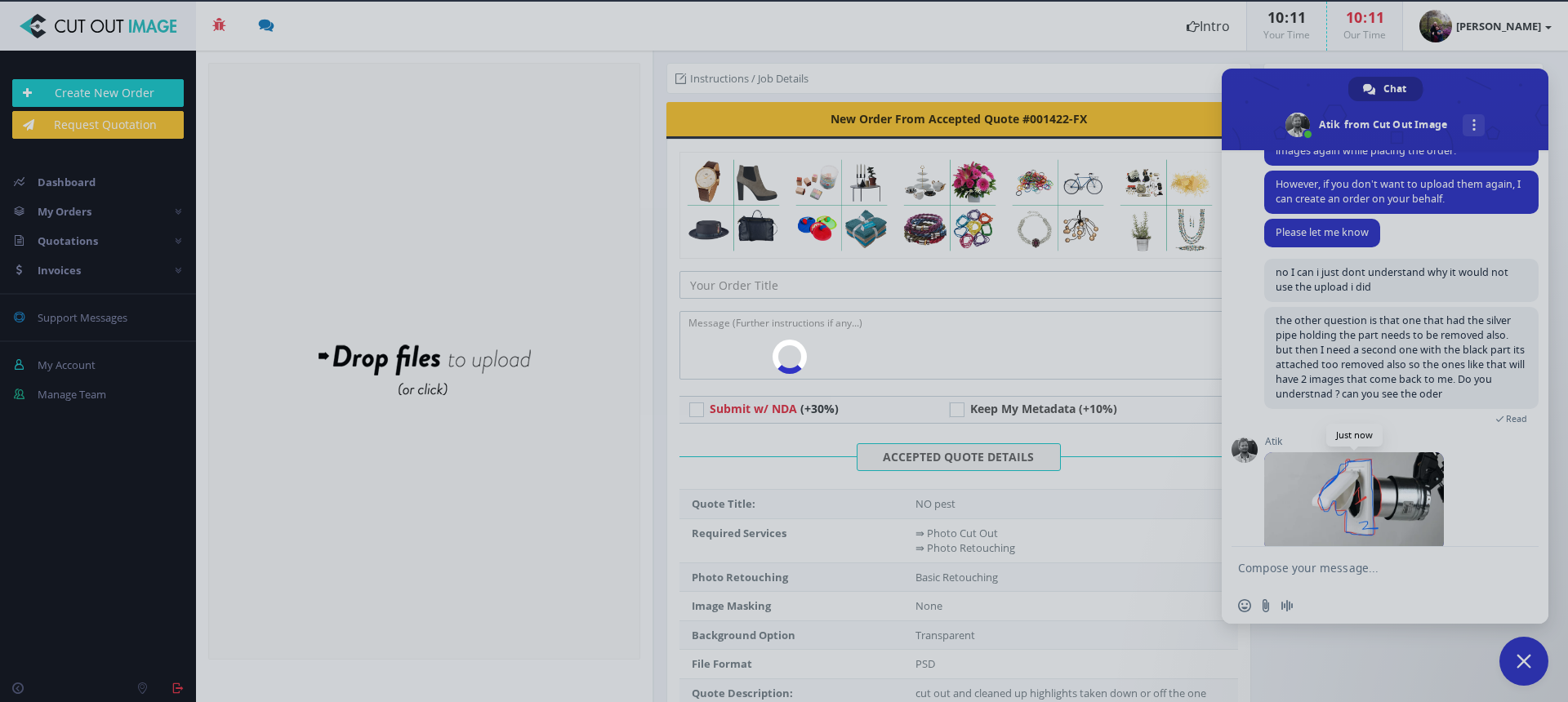
scroll to position [528, 0]
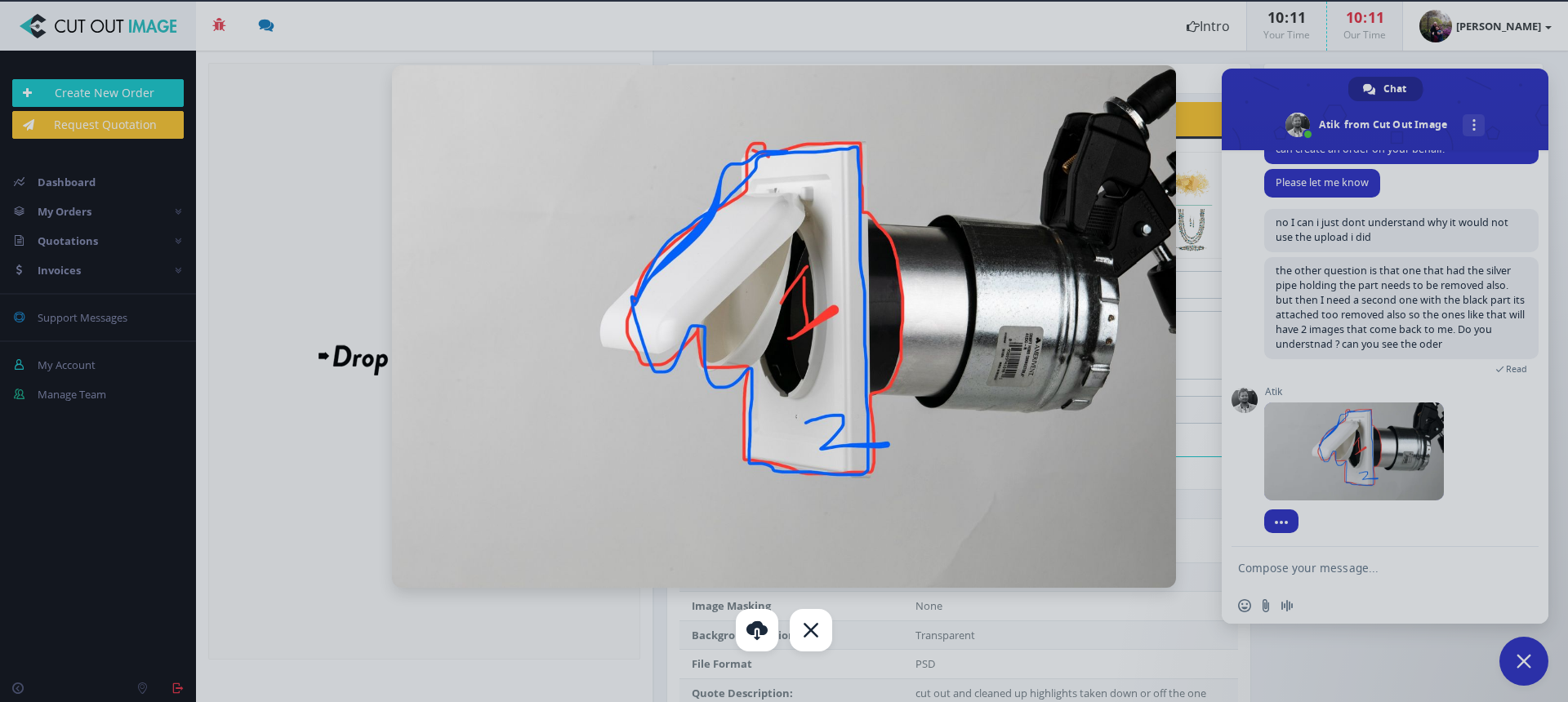
click at [1293, 571] on div at bounding box center [784, 351] width 1568 height 702
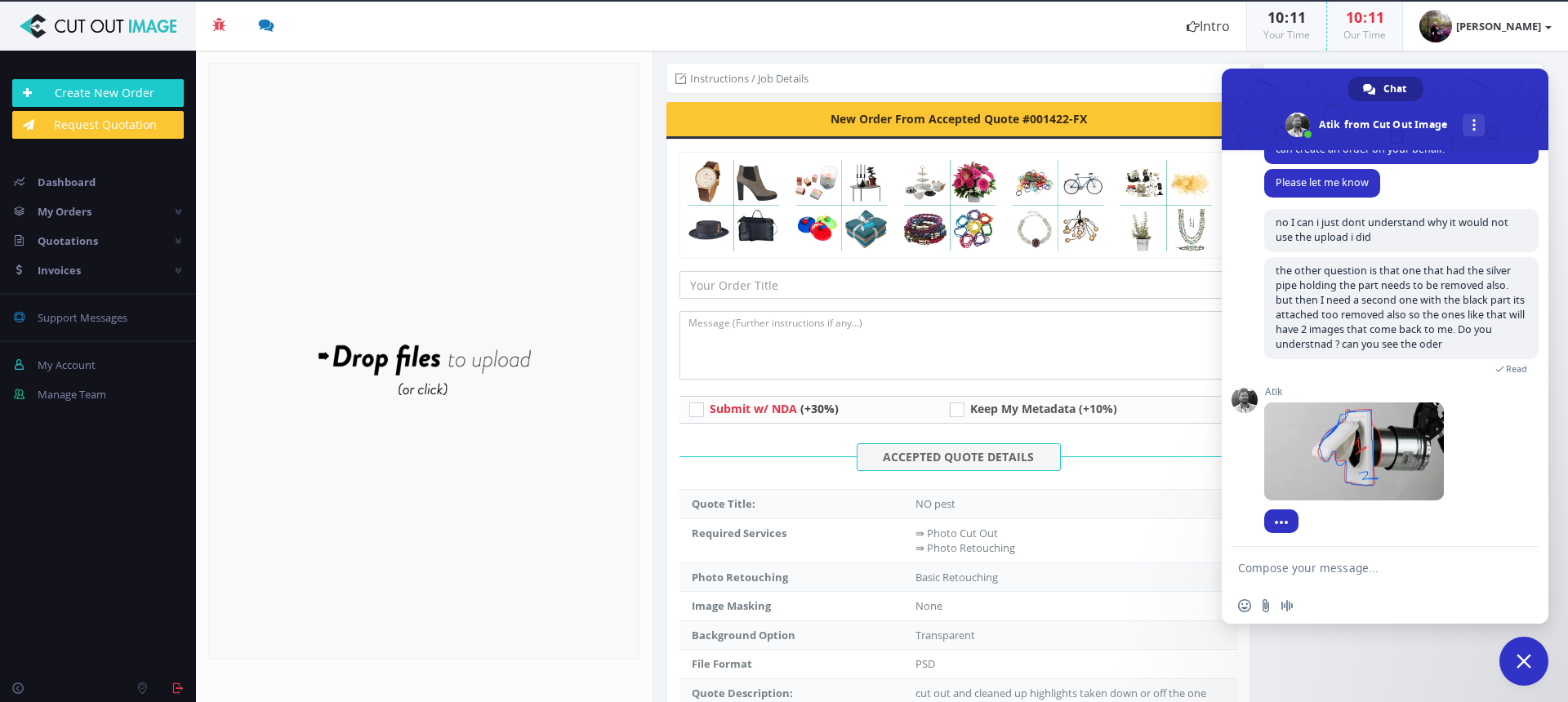
click at [1283, 570] on textarea "Compose your message..." at bounding box center [1369, 566] width 261 height 40
type textarea "I need one with and without the back end"
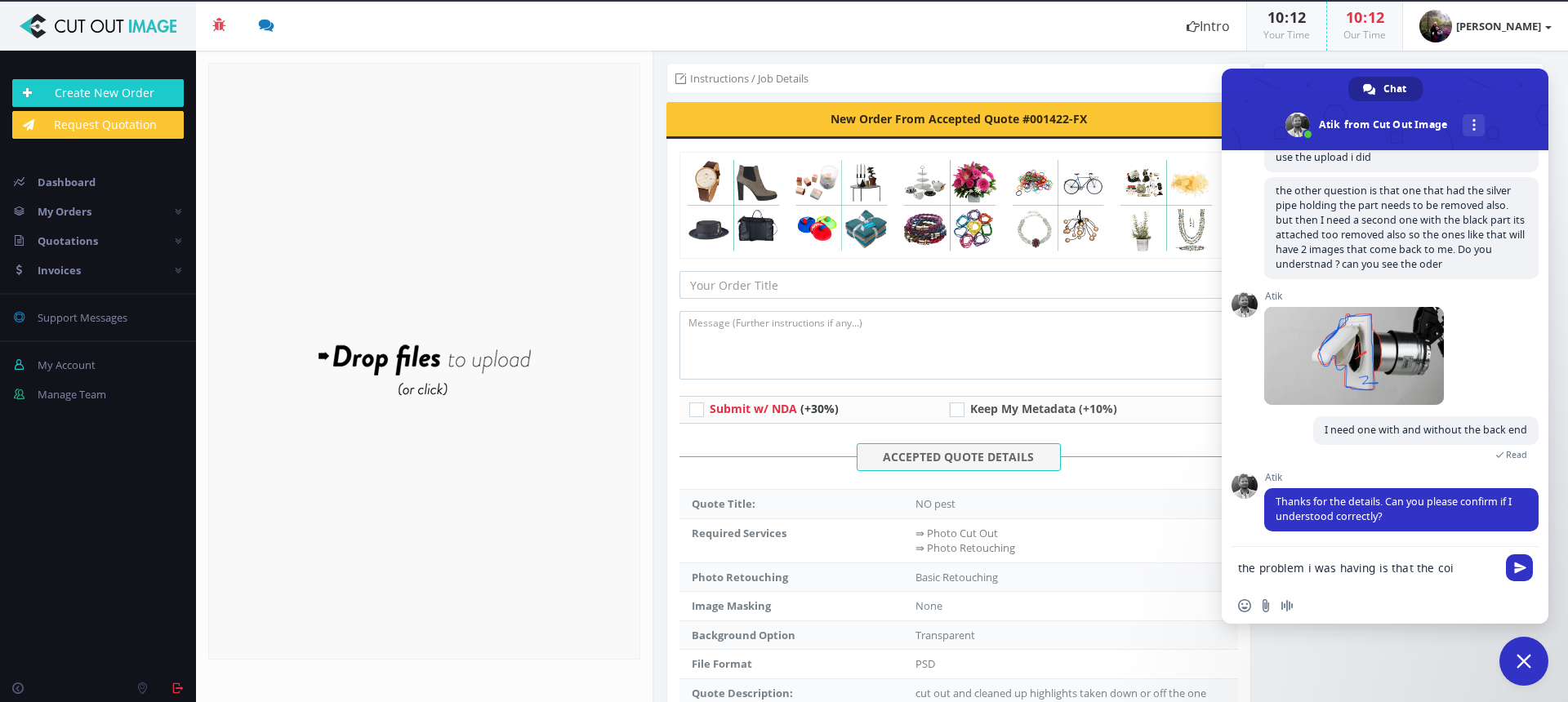
scroll to position [623, 0]
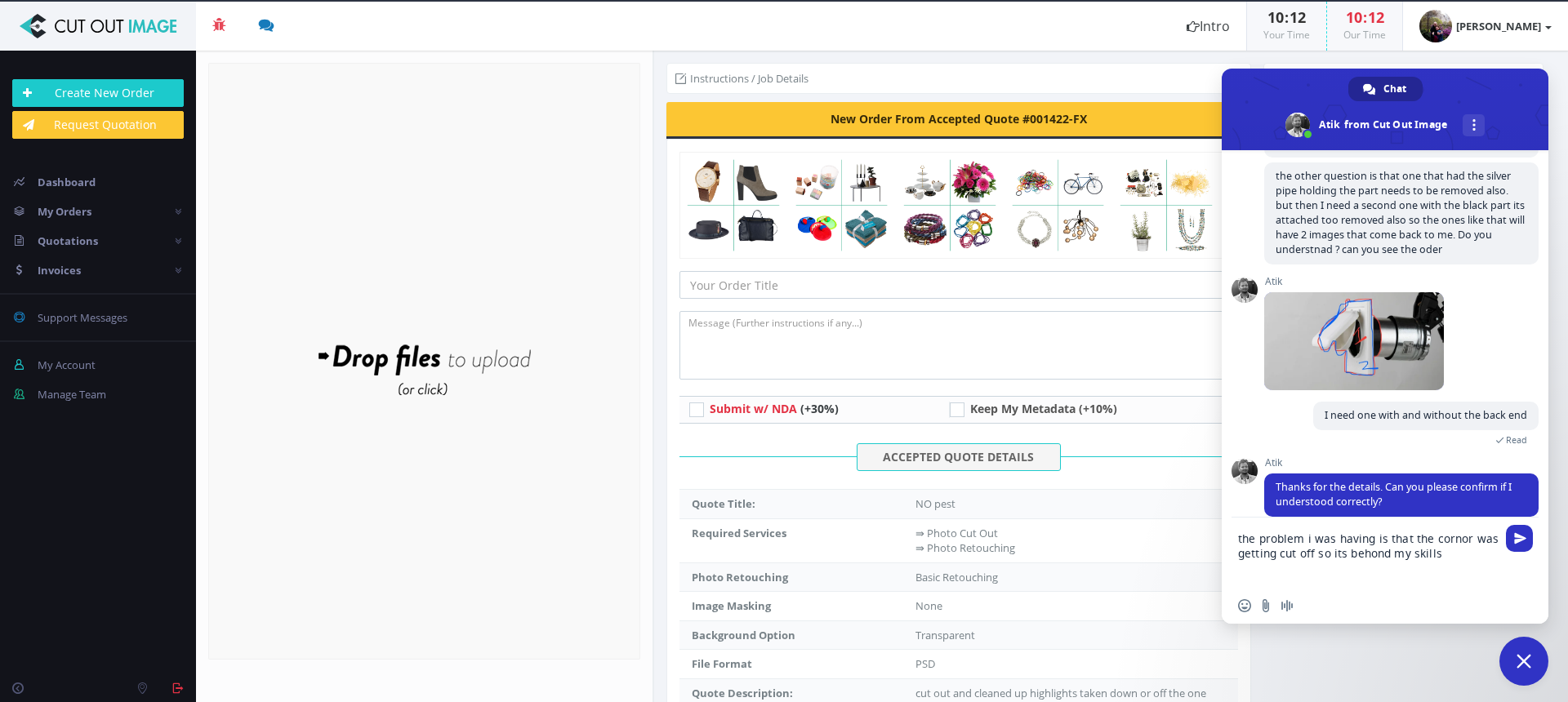
type textarea "the problem i was having is that the cornor was getting cut off so its behond m…"
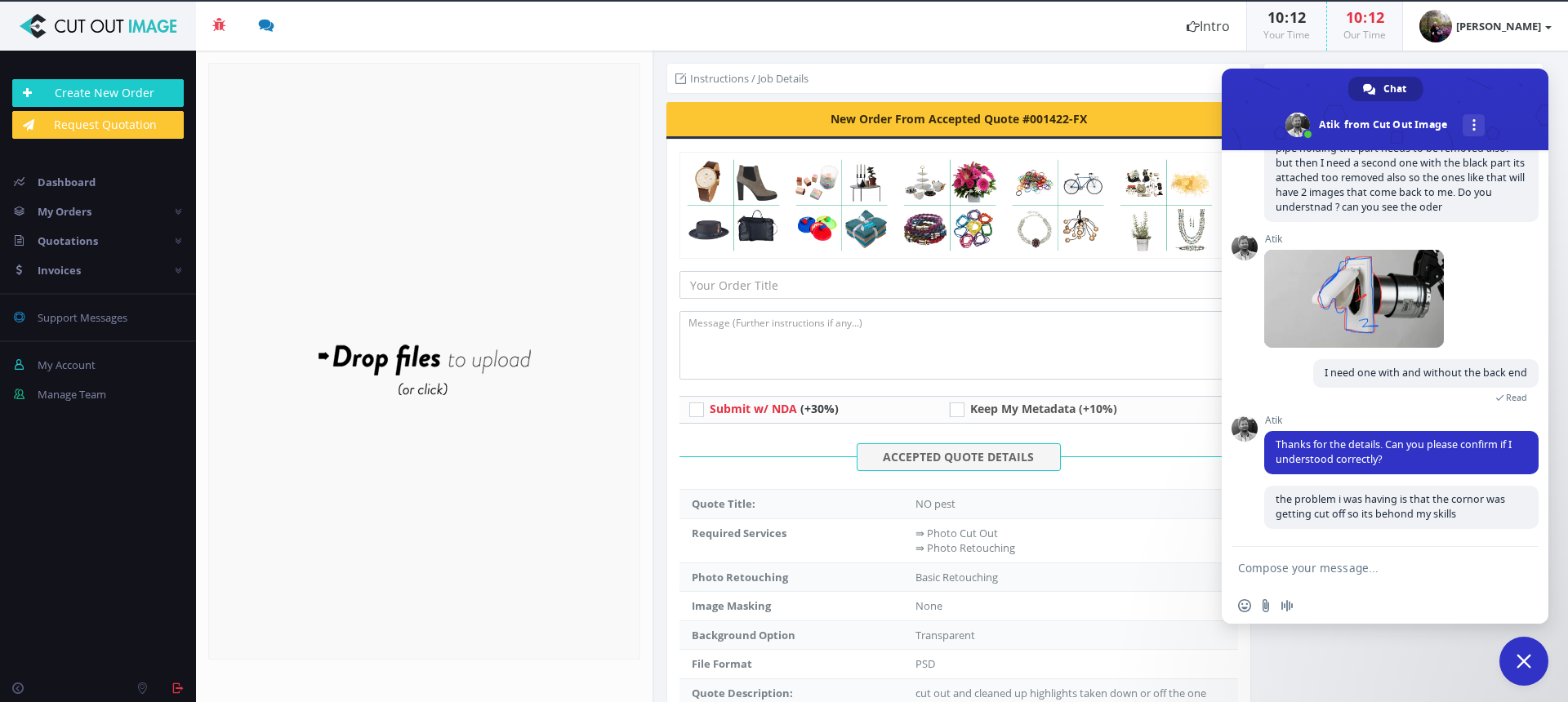
scroll to position [663, 0]
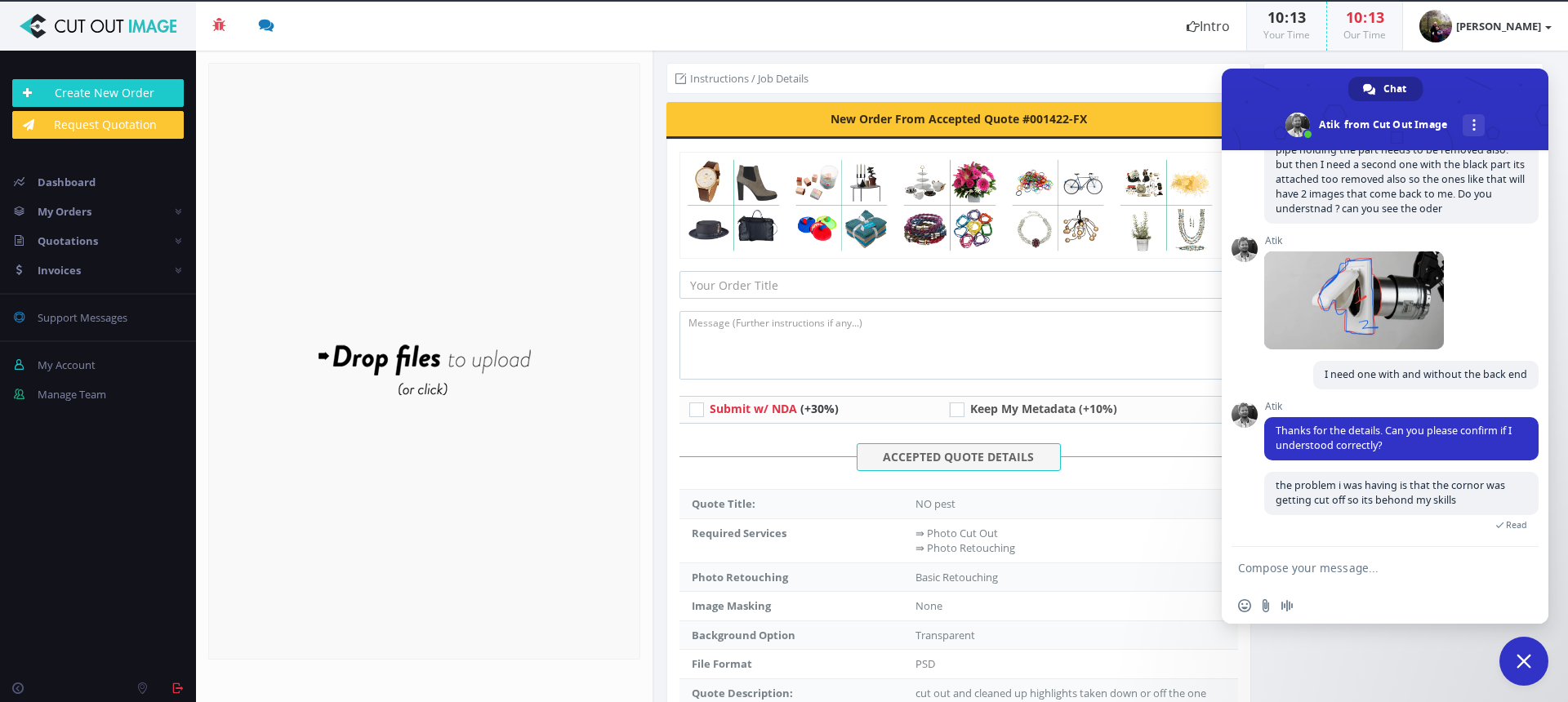
click at [1280, 576] on textarea "Compose your message..." at bounding box center [1369, 566] width 261 height 40
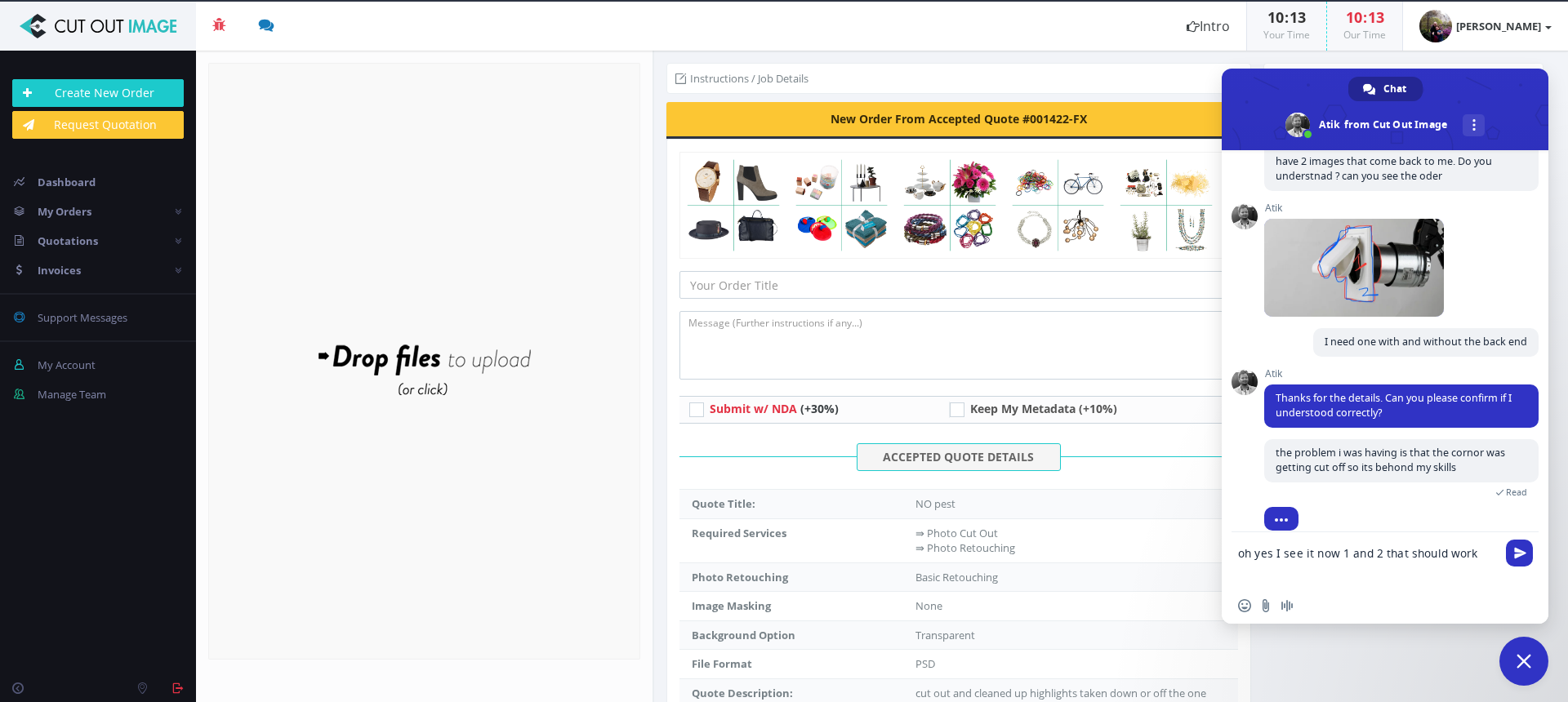
type textarea "oh yes I see it now 1 and 2 that should work"
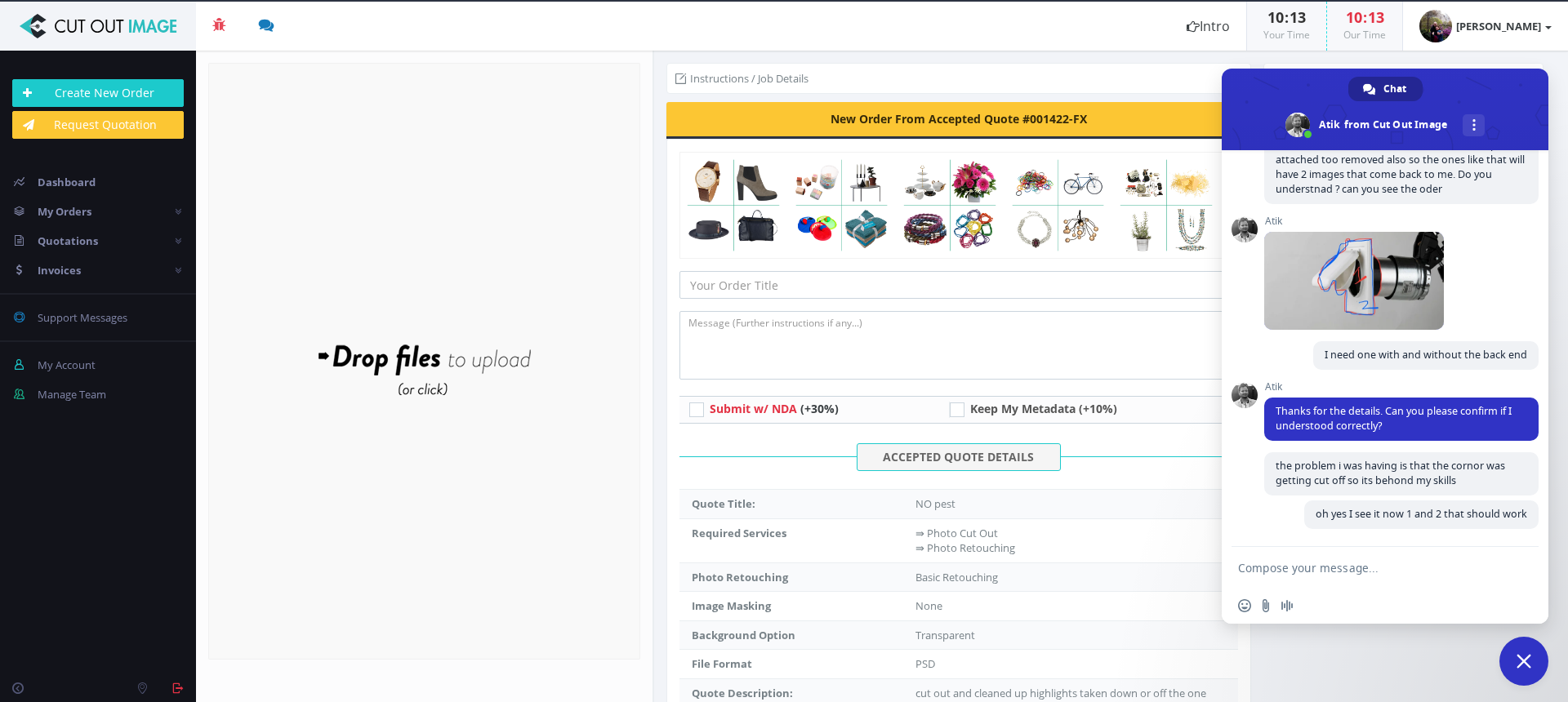
scroll to position [681, 0]
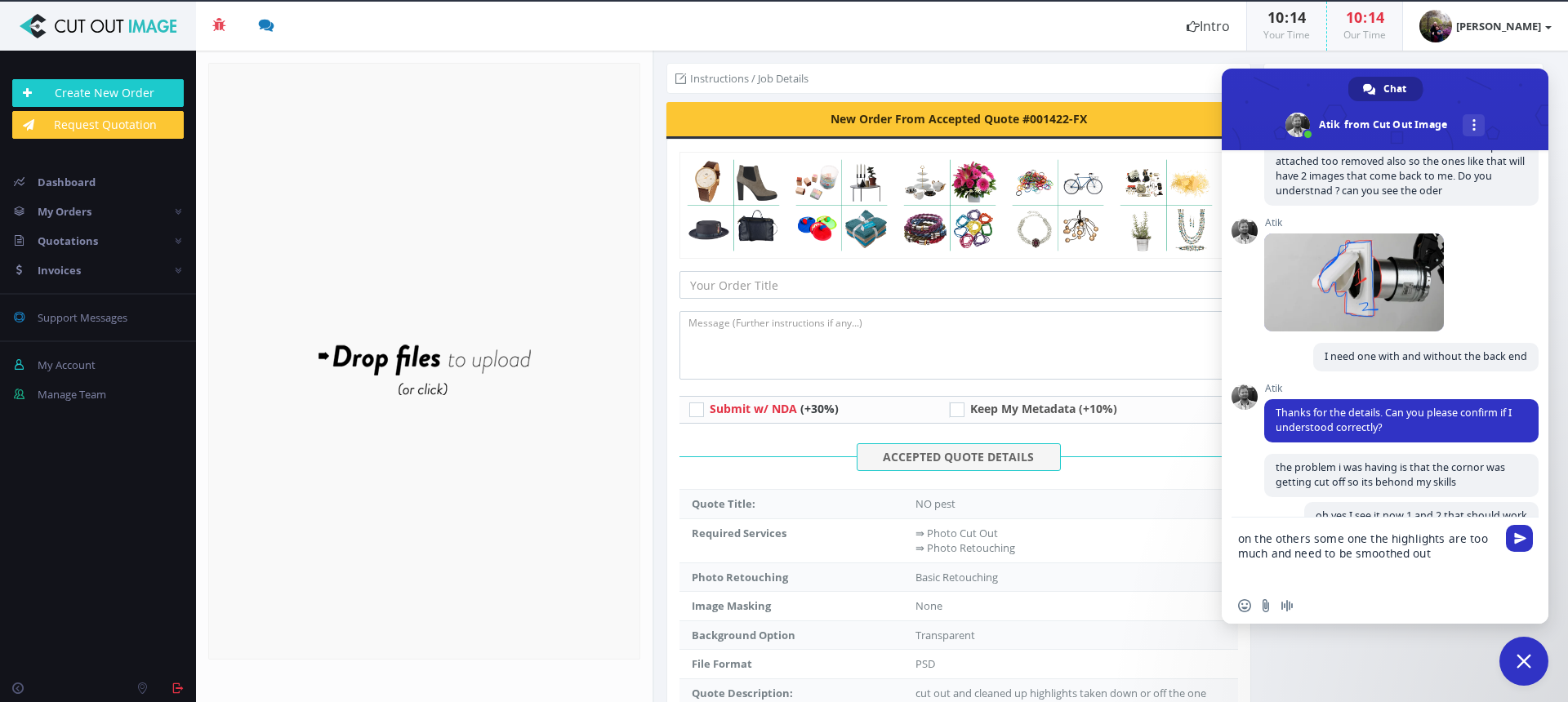
type textarea "on the others some one the highlights are too much and need to be smoothed out"
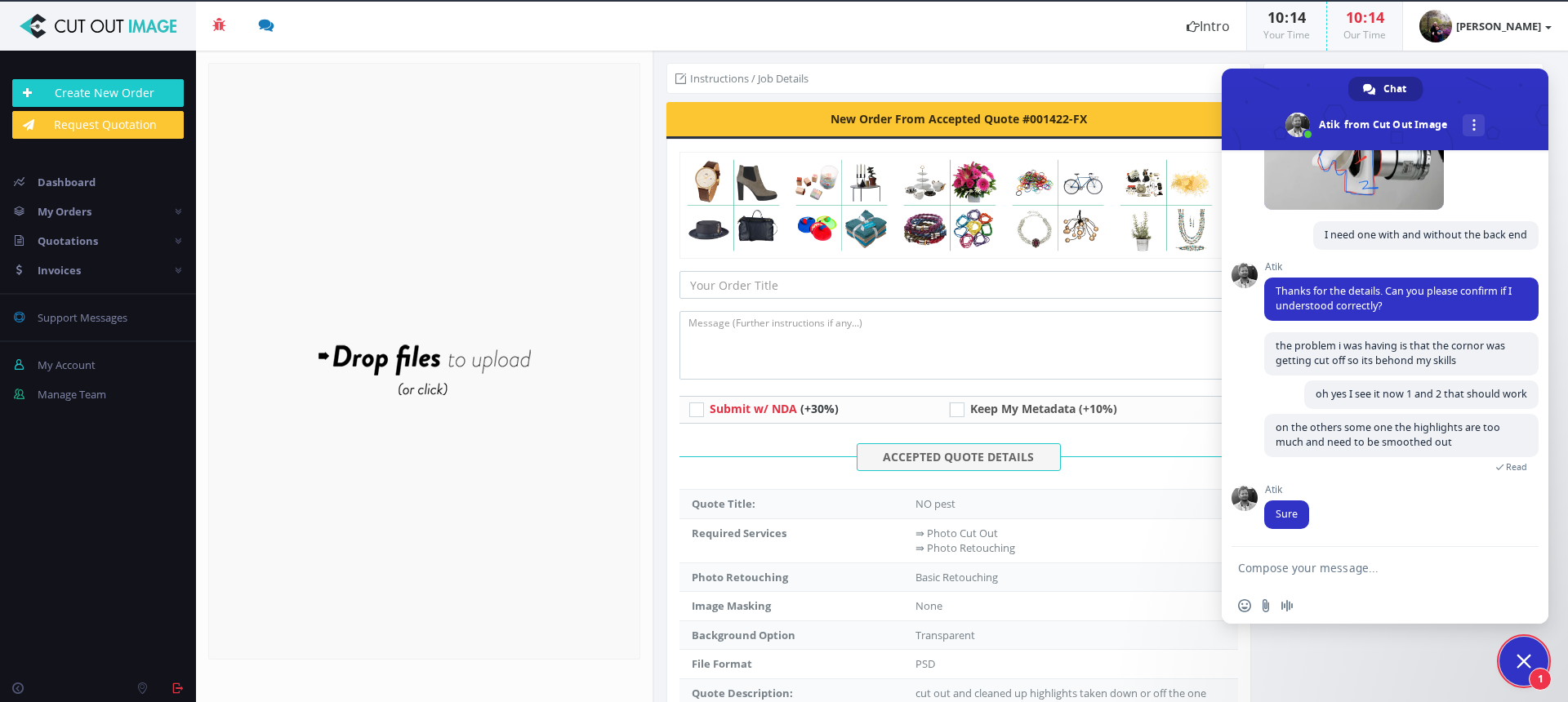
scroll to position [837, 0]
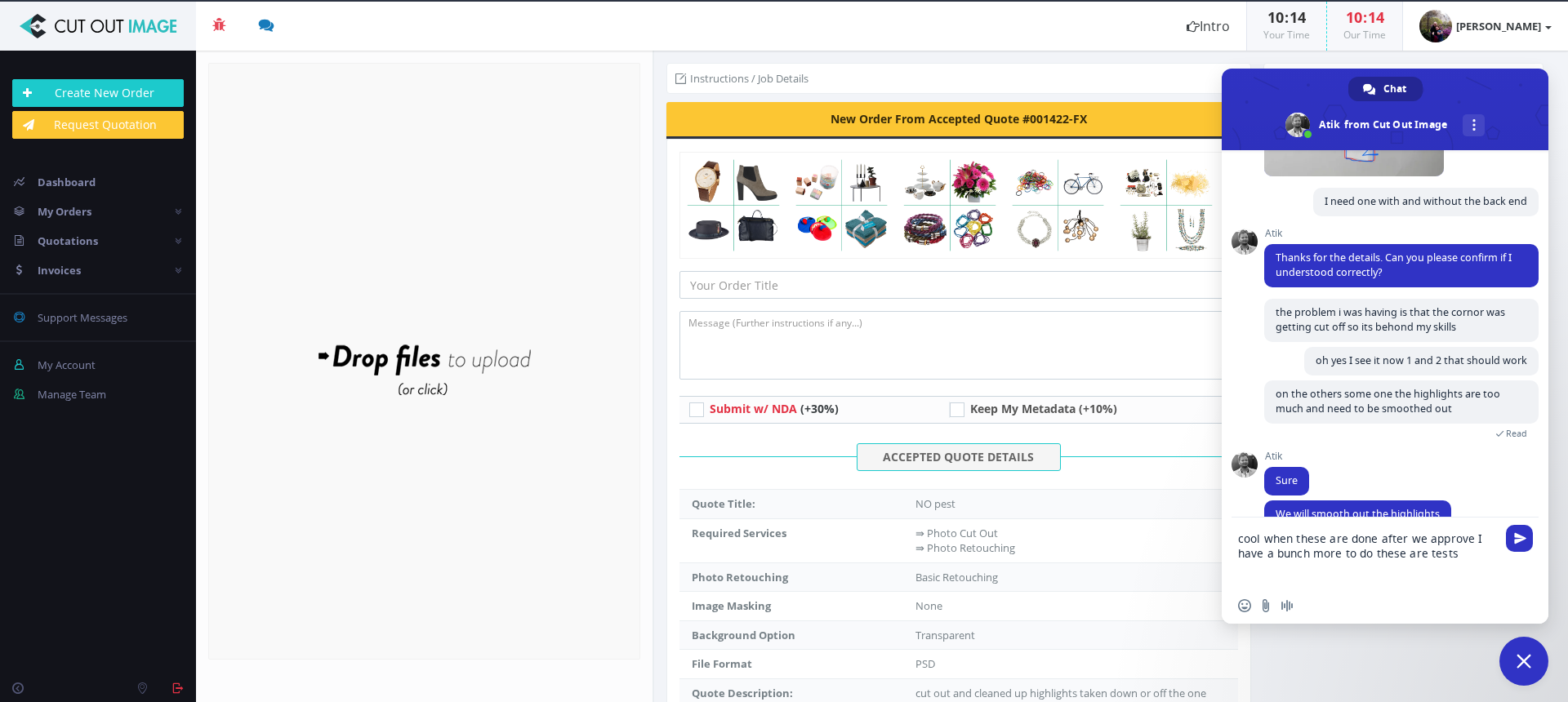
type textarea "cool when these are done after we approve I have a bunch more to do these are t…"
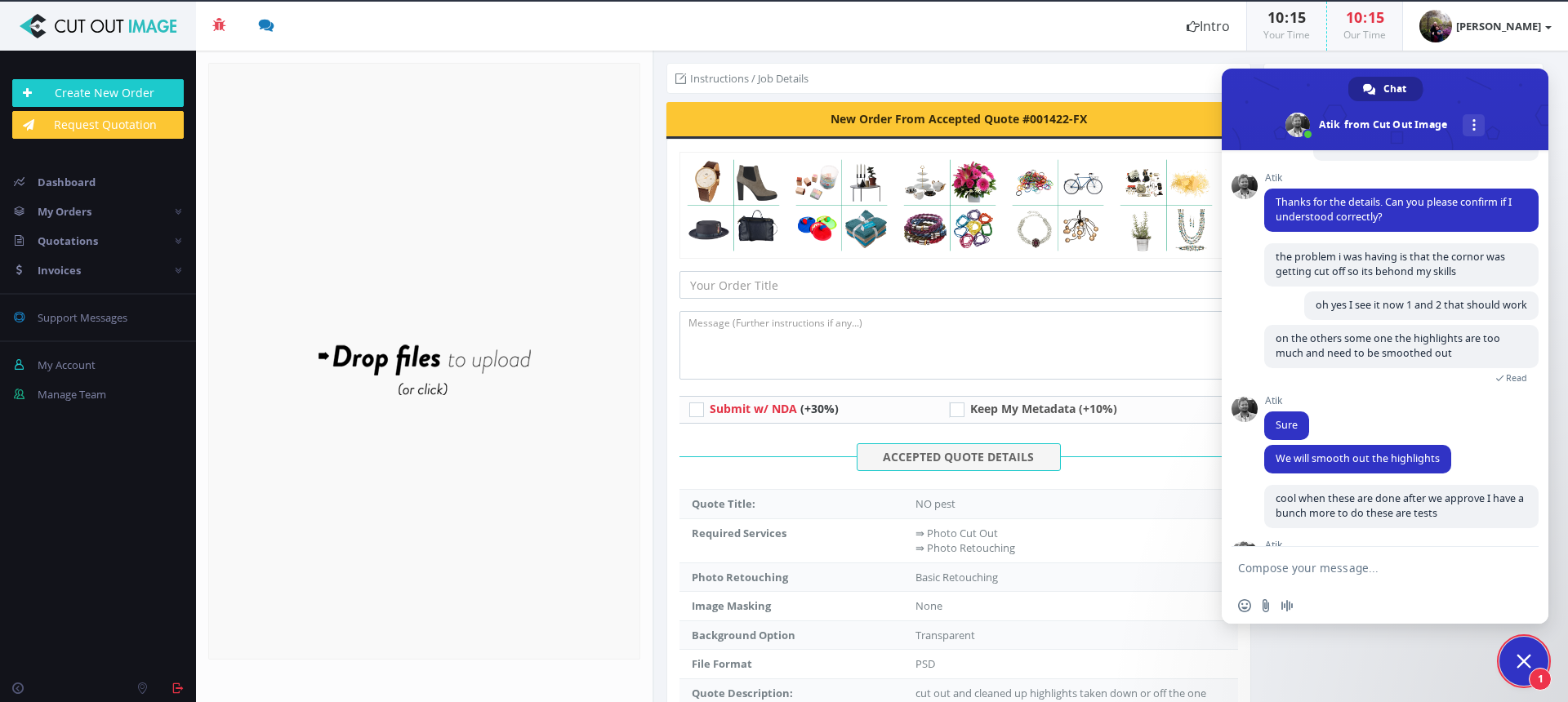
scroll to position [1018, 0]
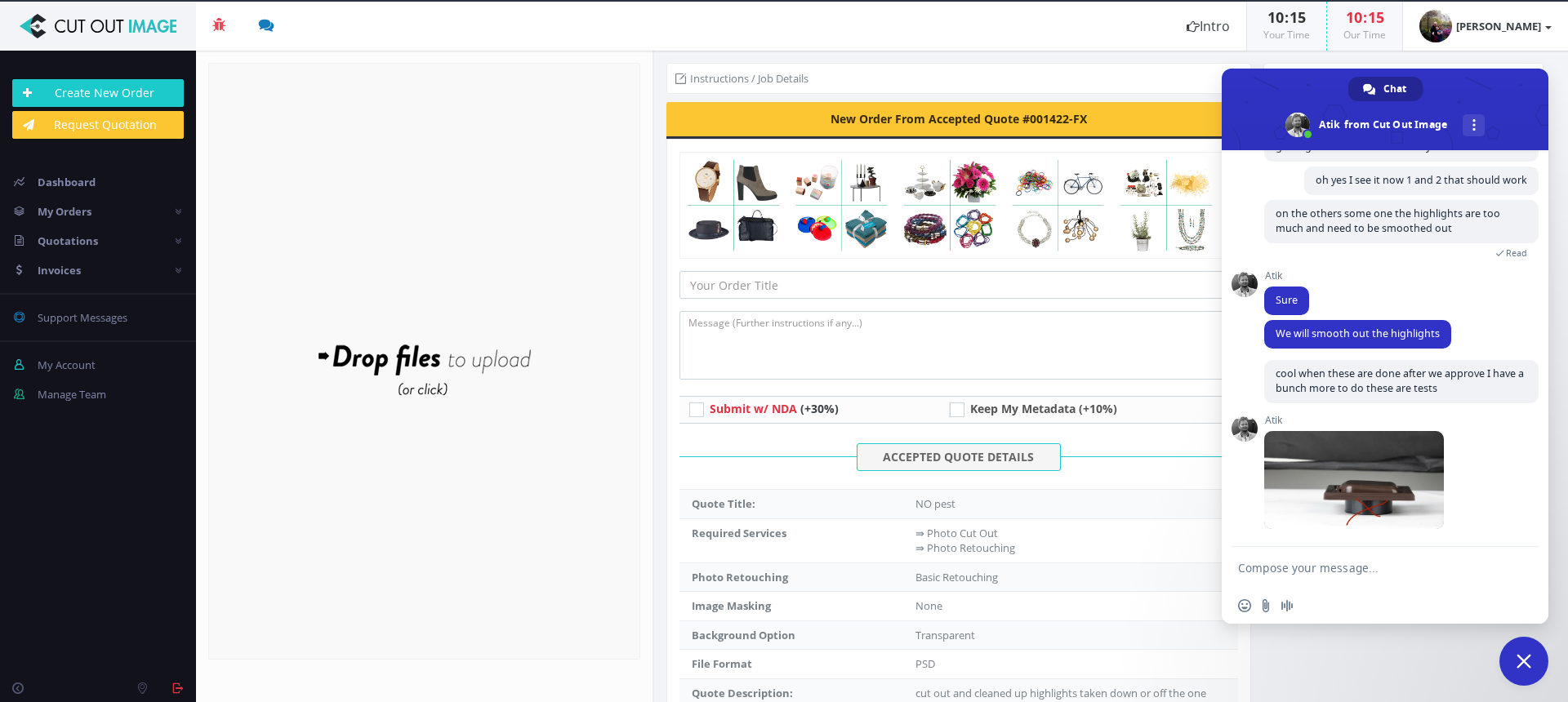
click at [1262, 568] on textarea "Compose your message..." at bounding box center [1369, 566] width 261 height 40
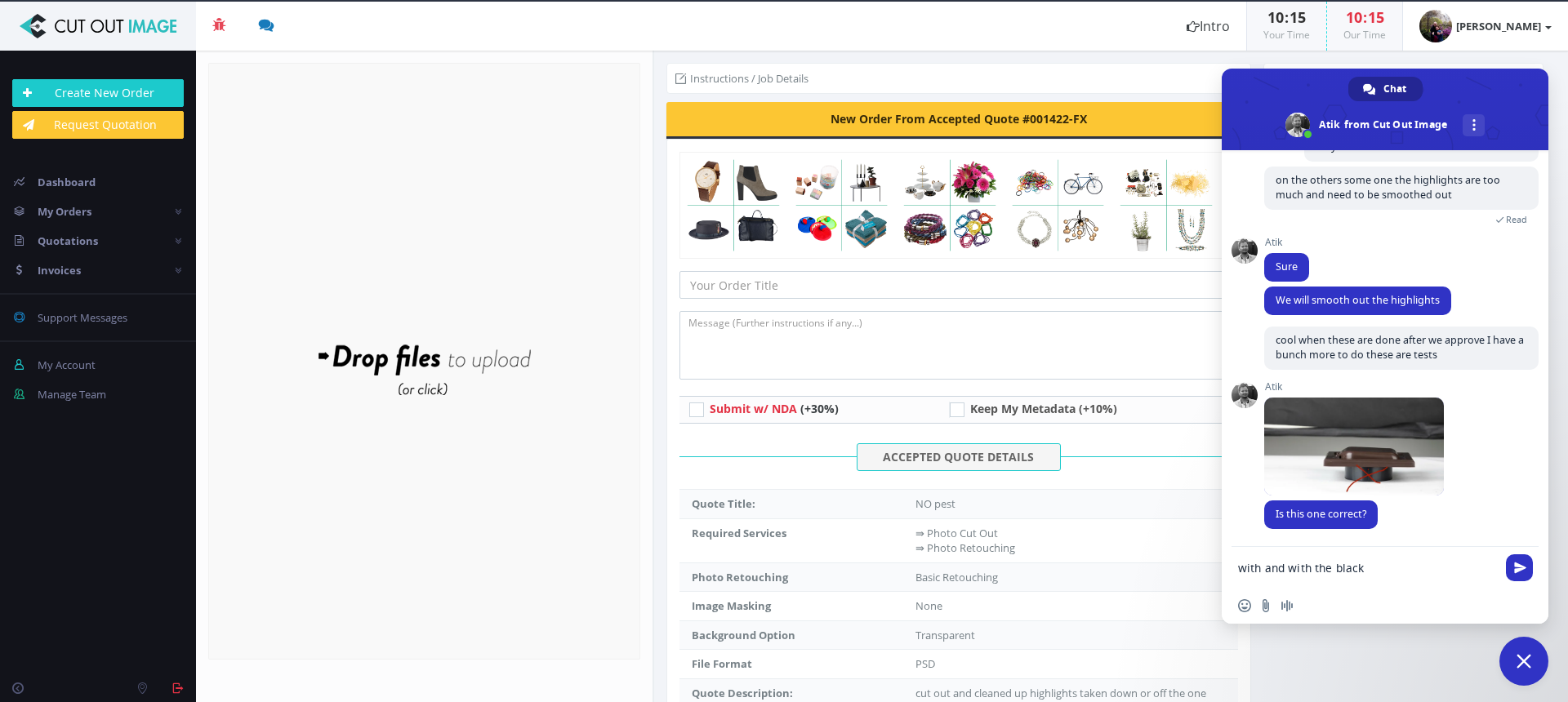
type textarea "with and with the black"
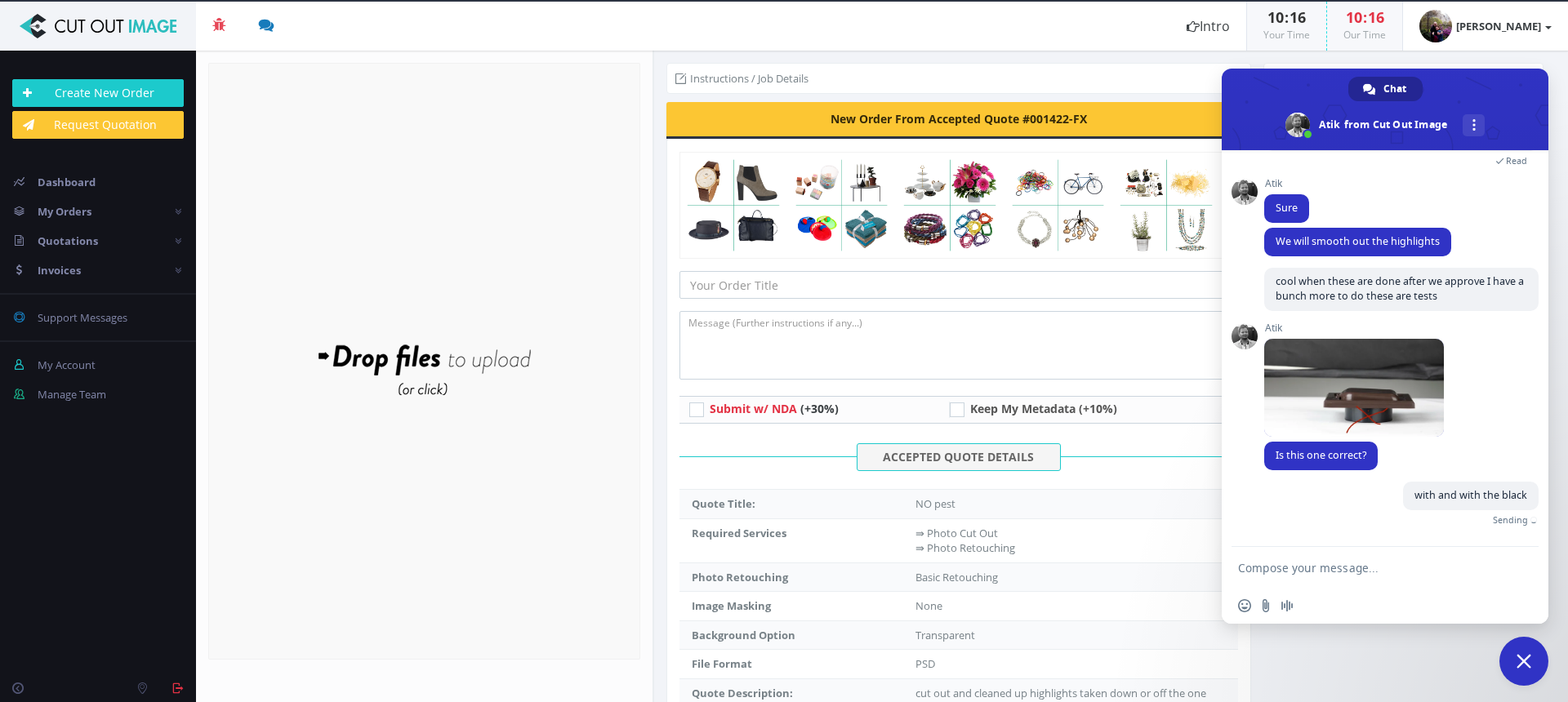
scroll to position [1092, 0]
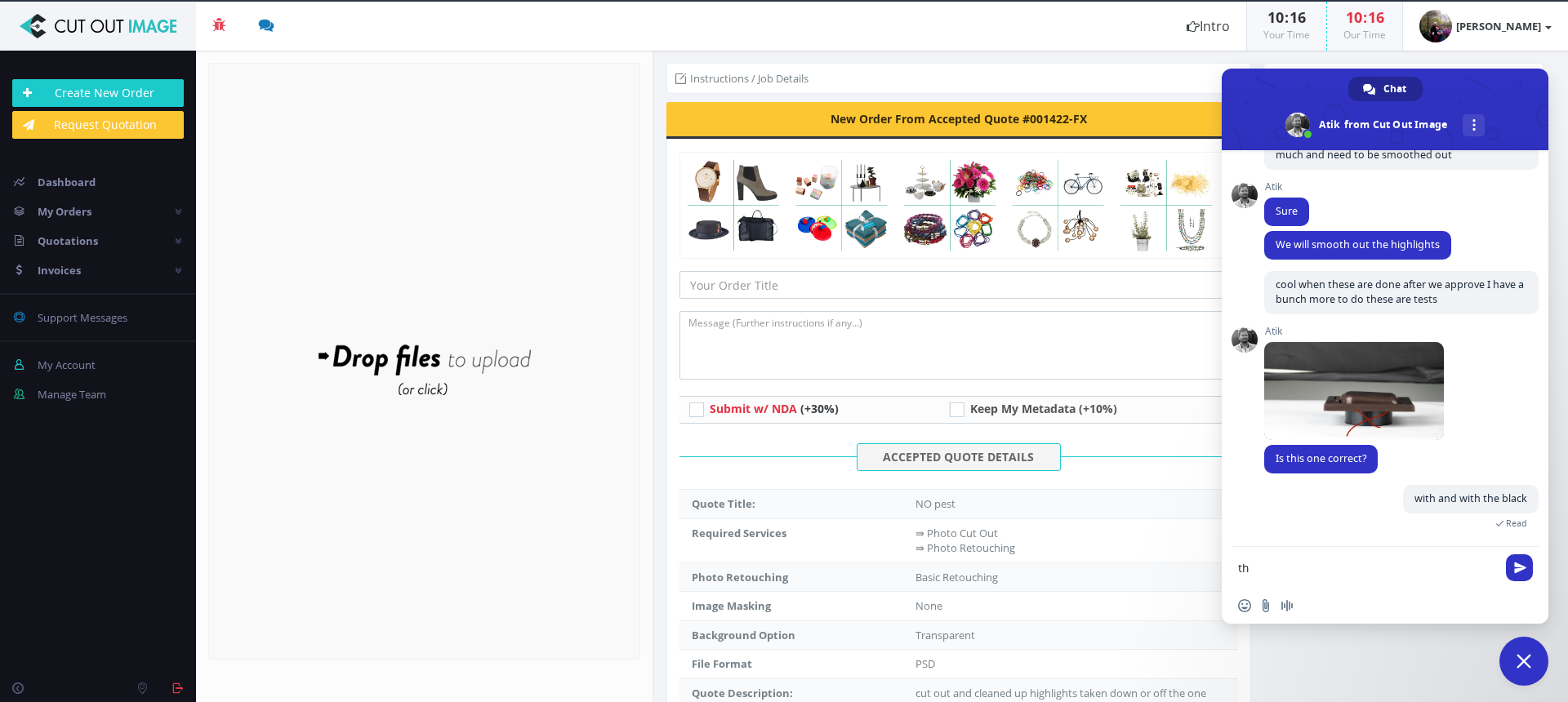
type textarea "t"
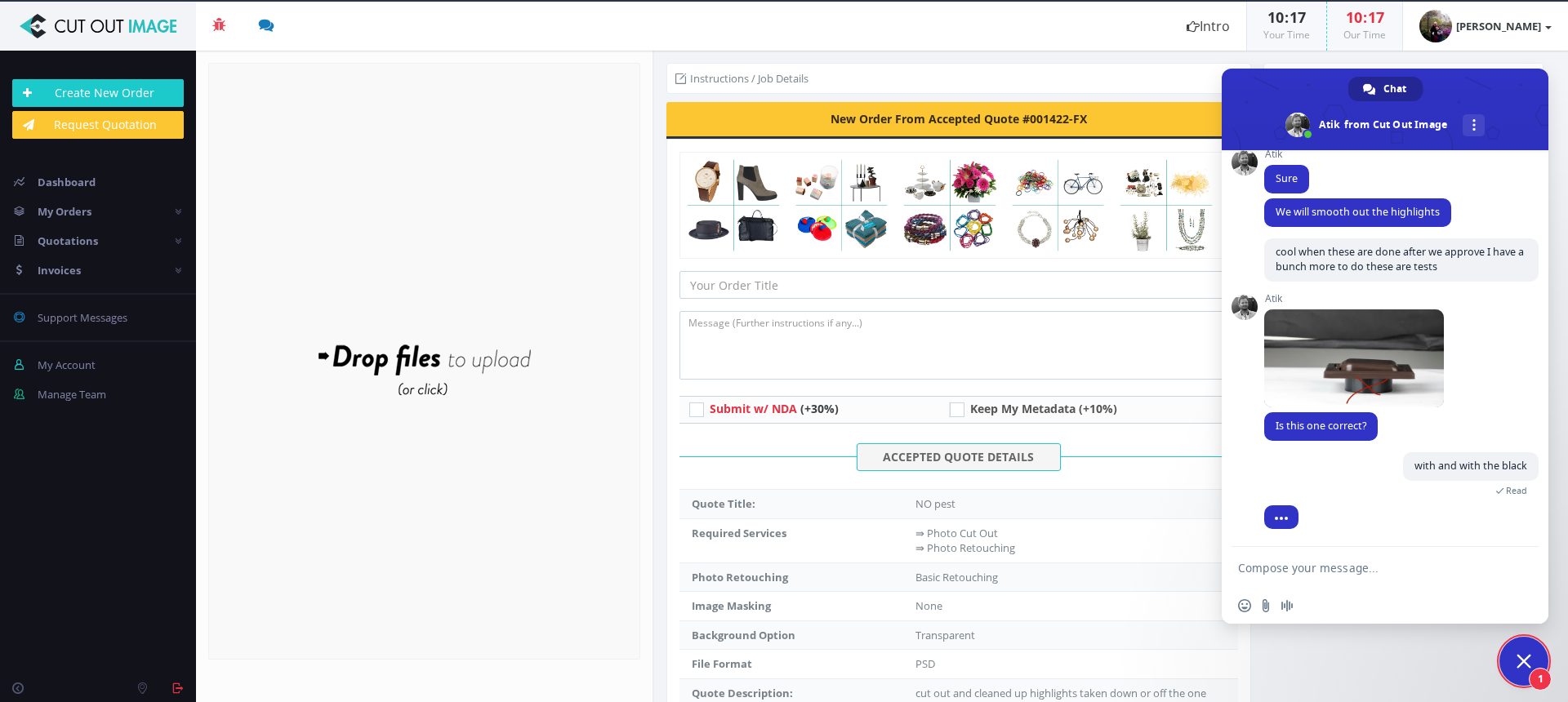
scroll to position [1164, 0]
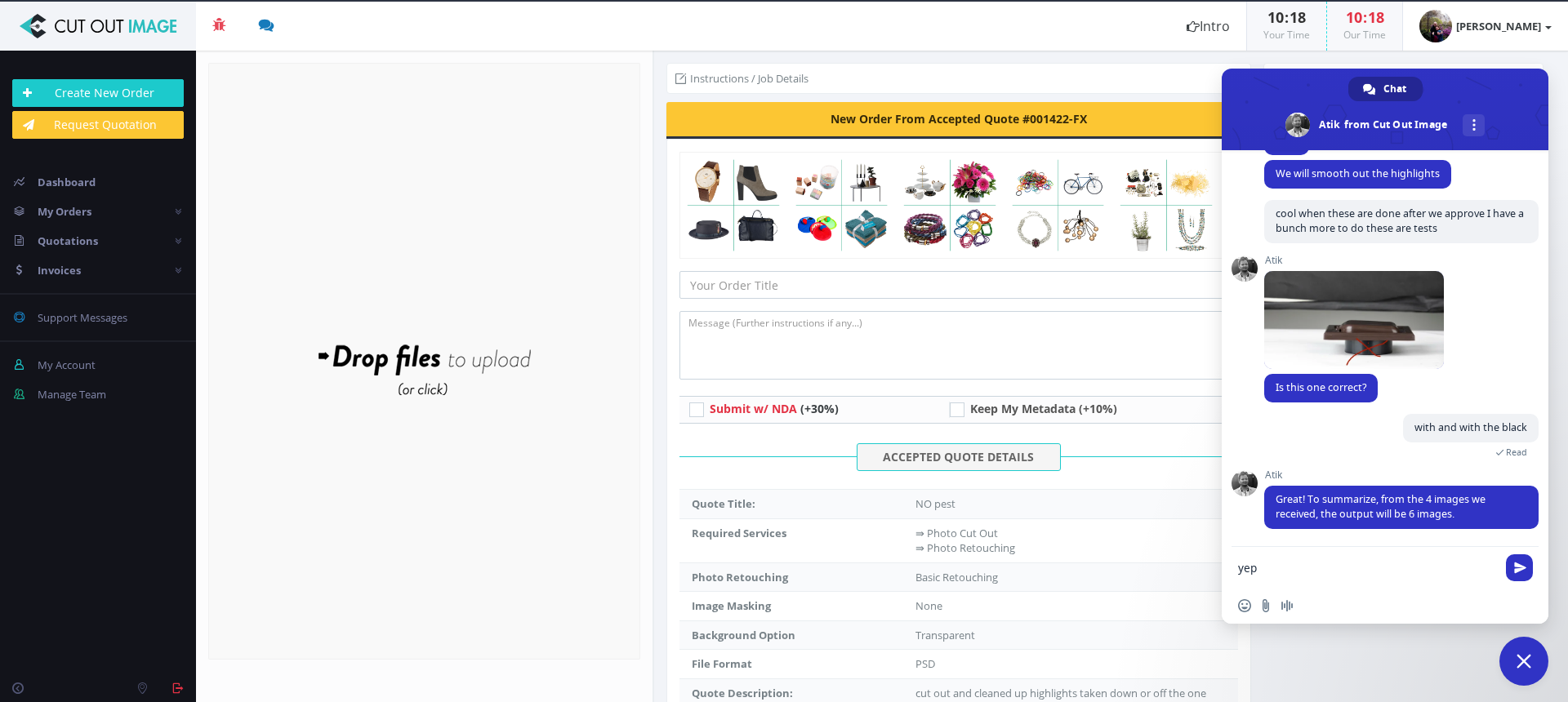
type textarea "yep"
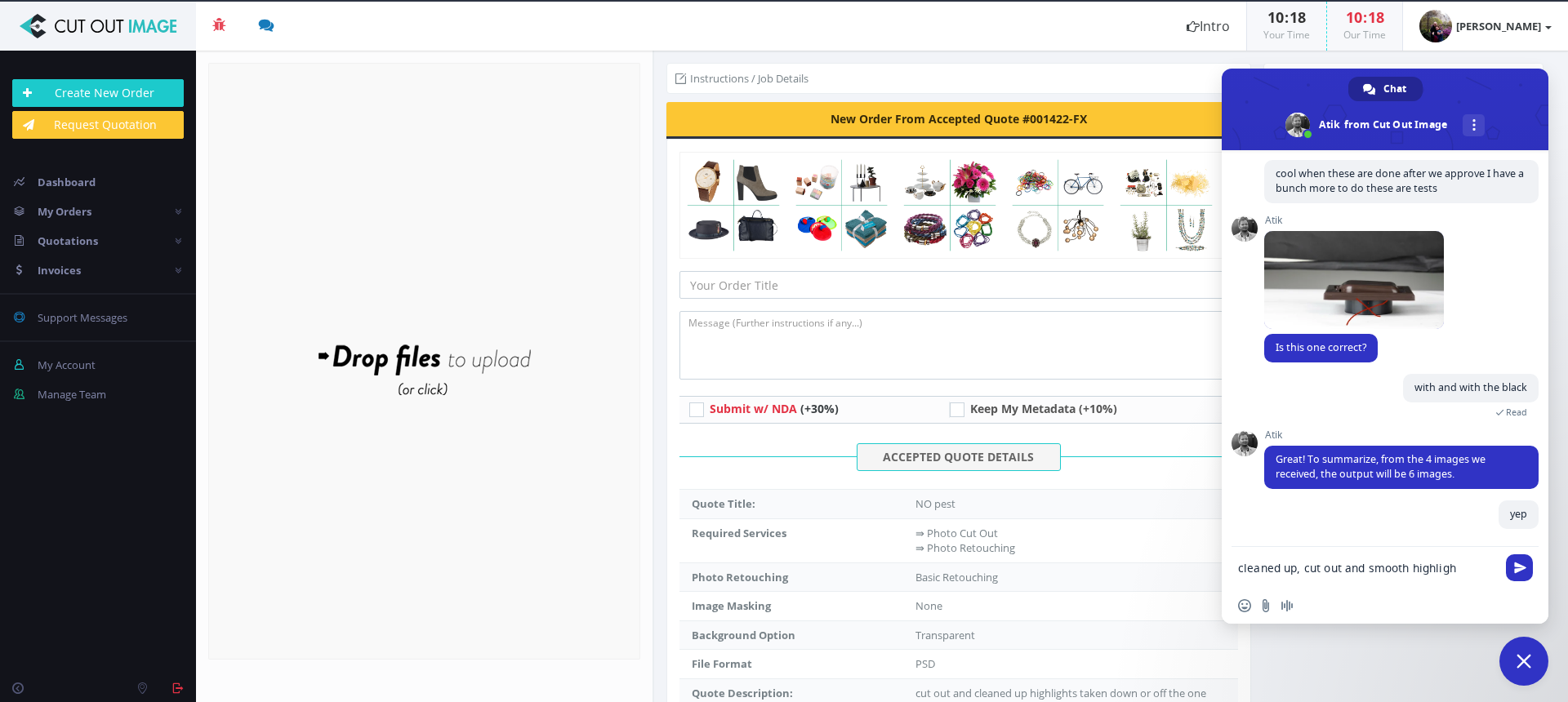
scroll to position [1219, 0]
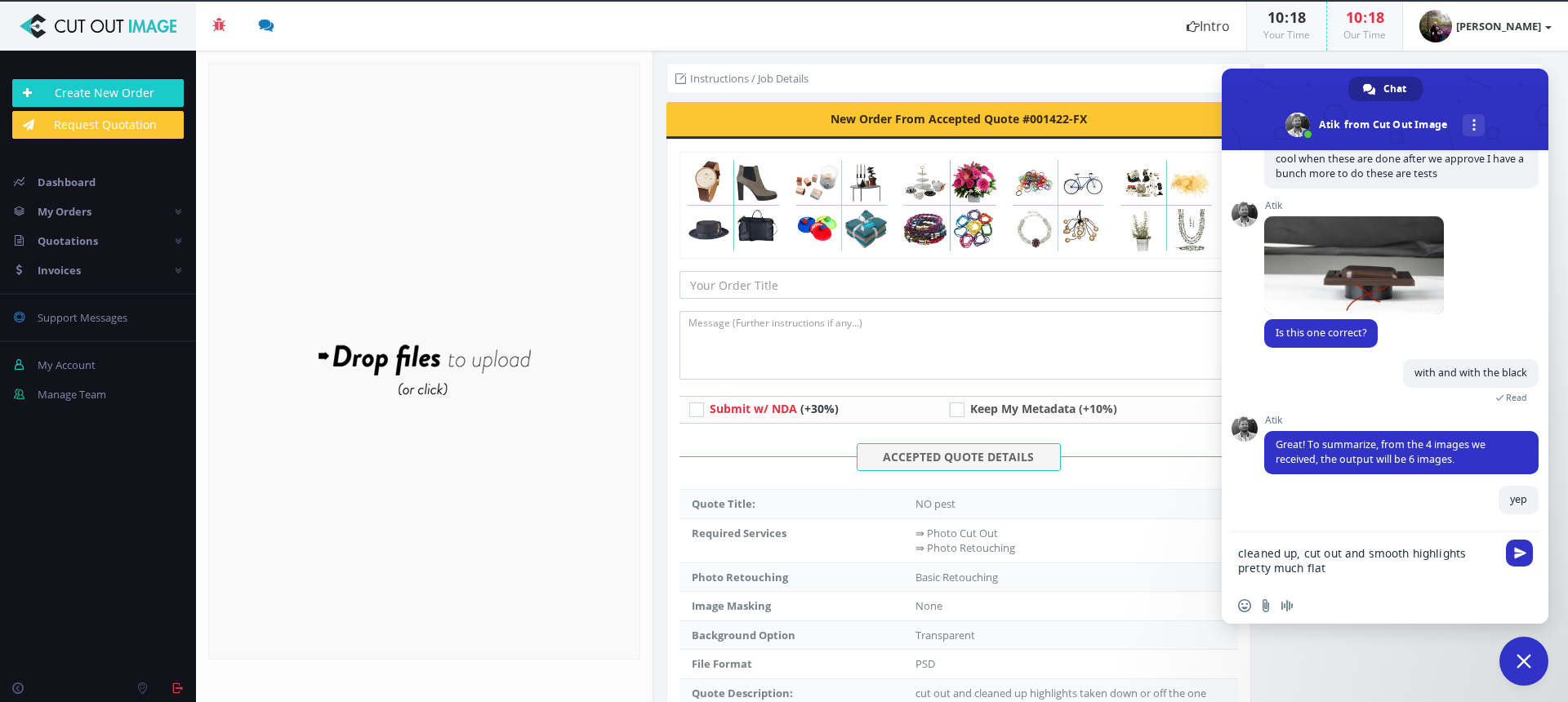
type textarea "cleaned up, cut out and smooth highlights pretty much flat"
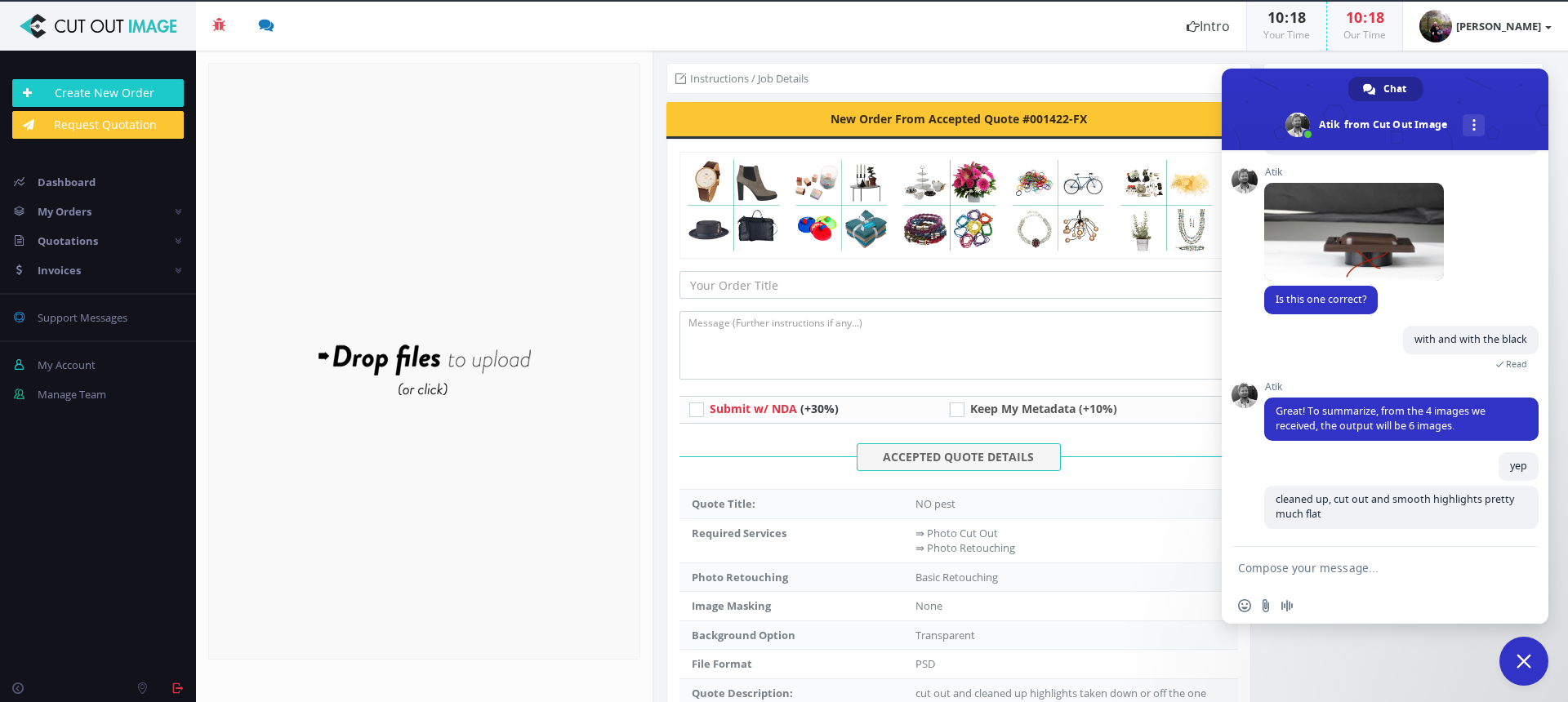
scroll to position [1254, 0]
type textarea "I shot them with too much contrast"
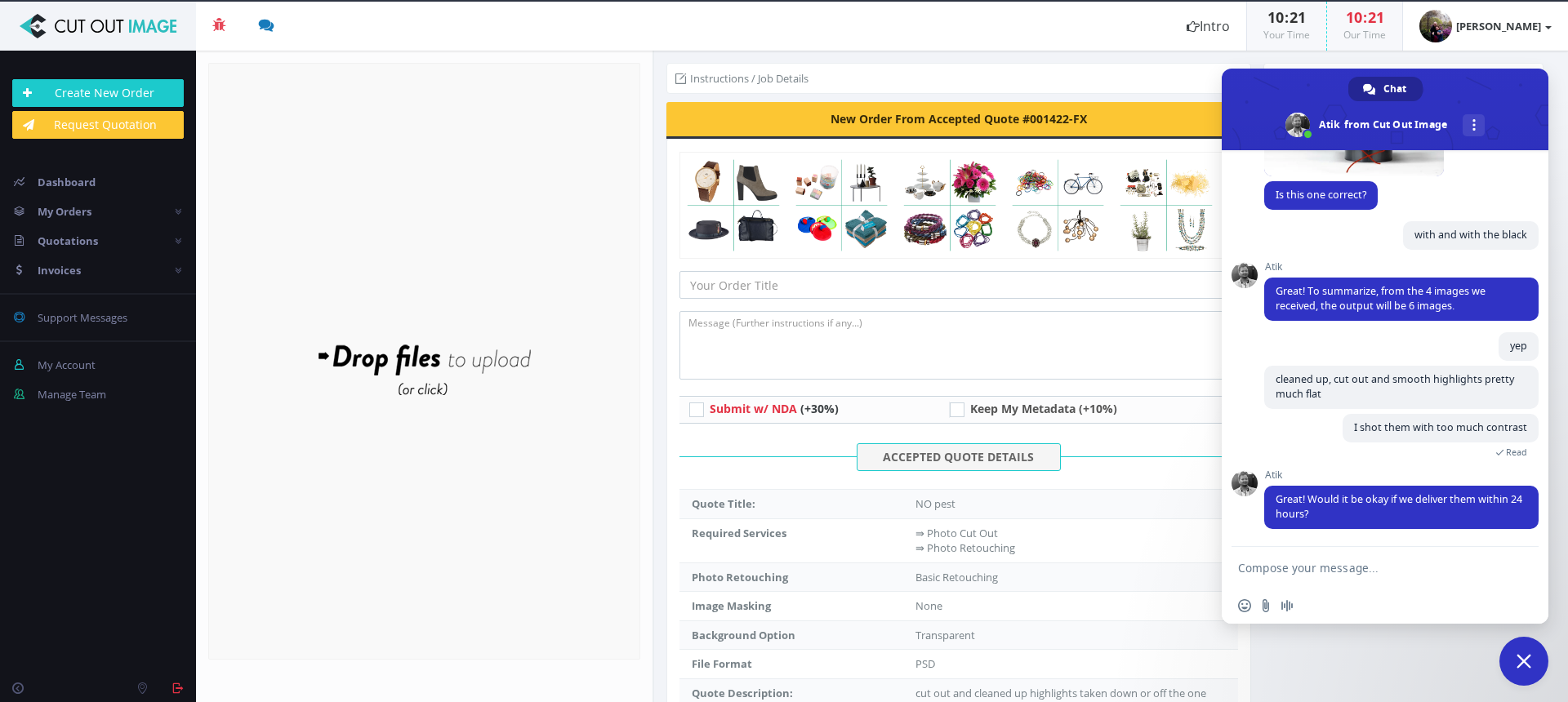
scroll to position [1359, 0]
click at [1280, 569] on textarea "Compose your message..." at bounding box center [1369, 566] width 261 height 40
type textarea "awesome"
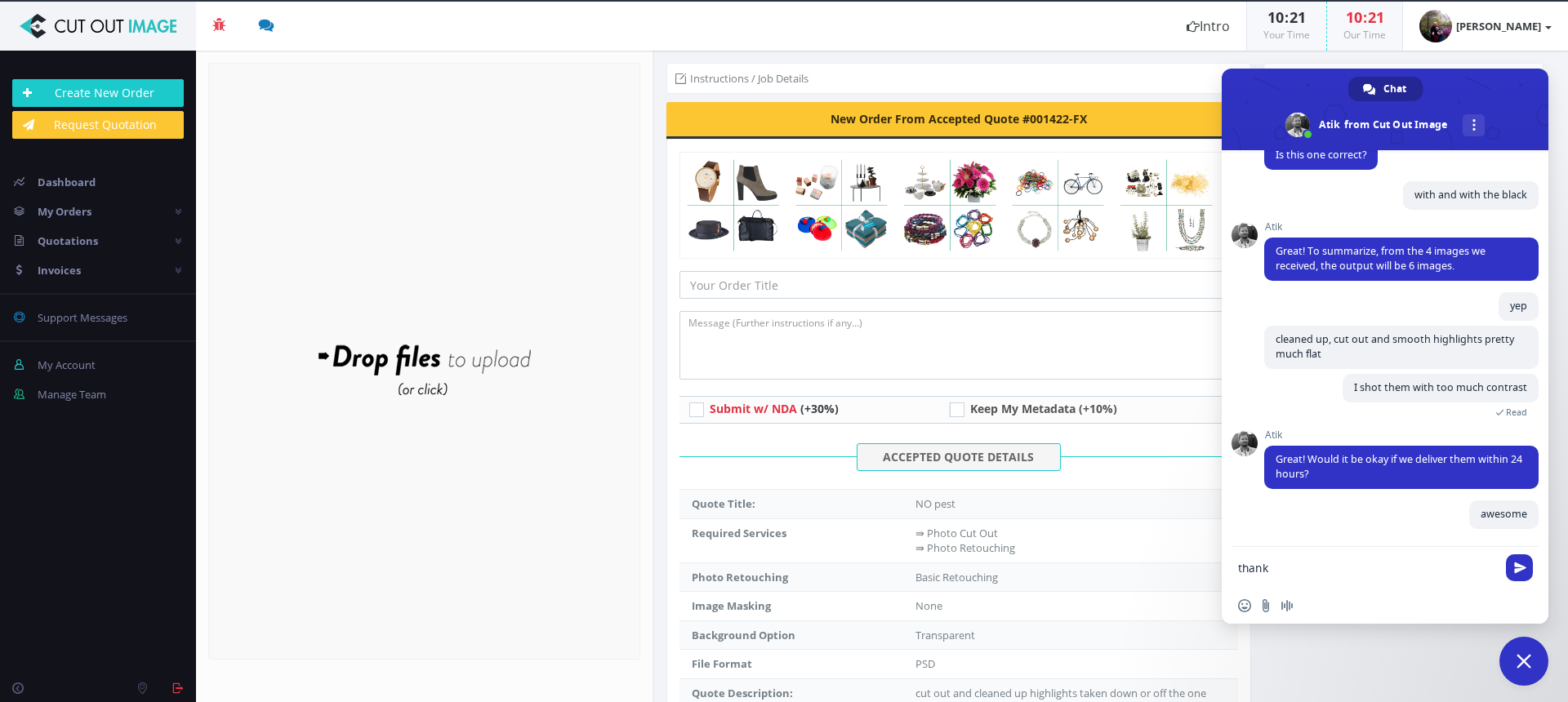
scroll to position [1400, 0]
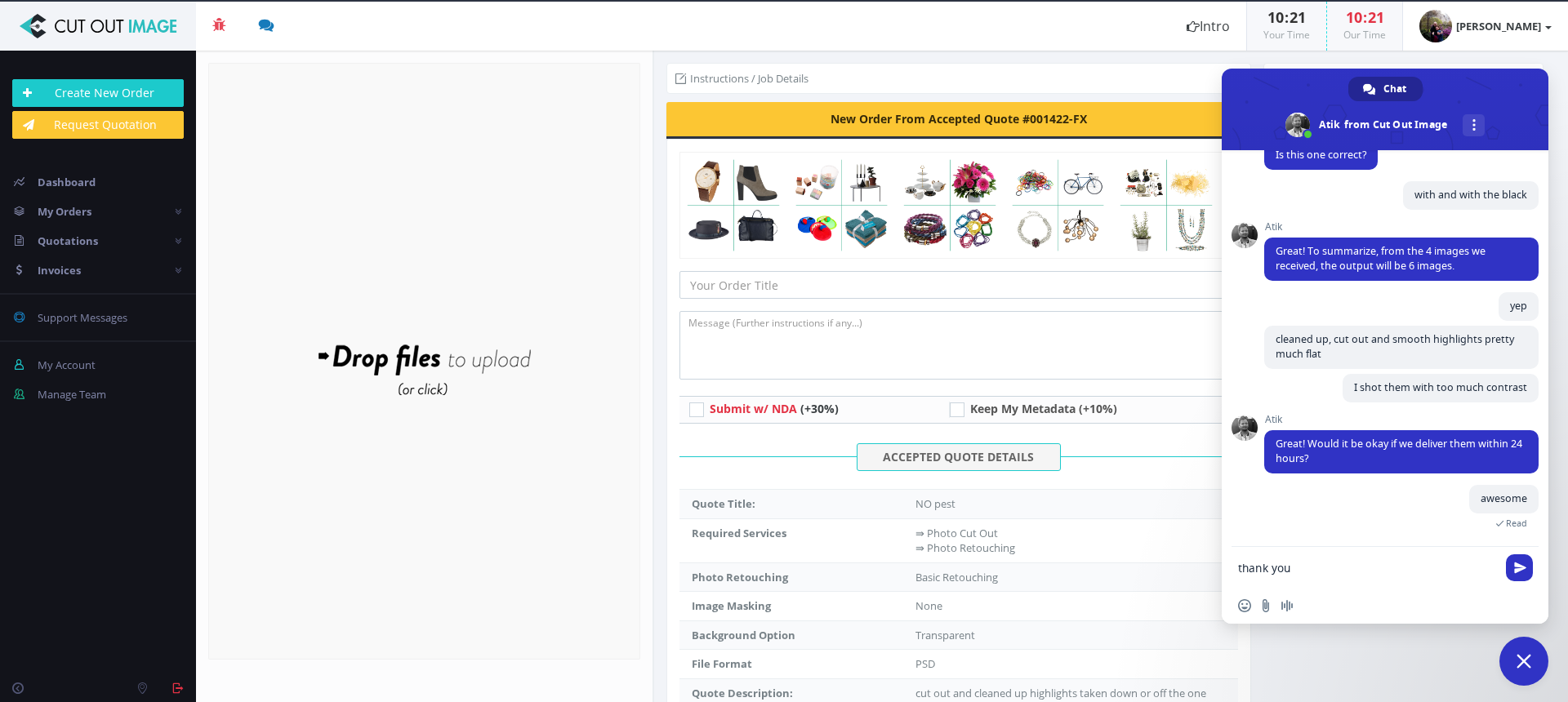
type textarea "thank you"
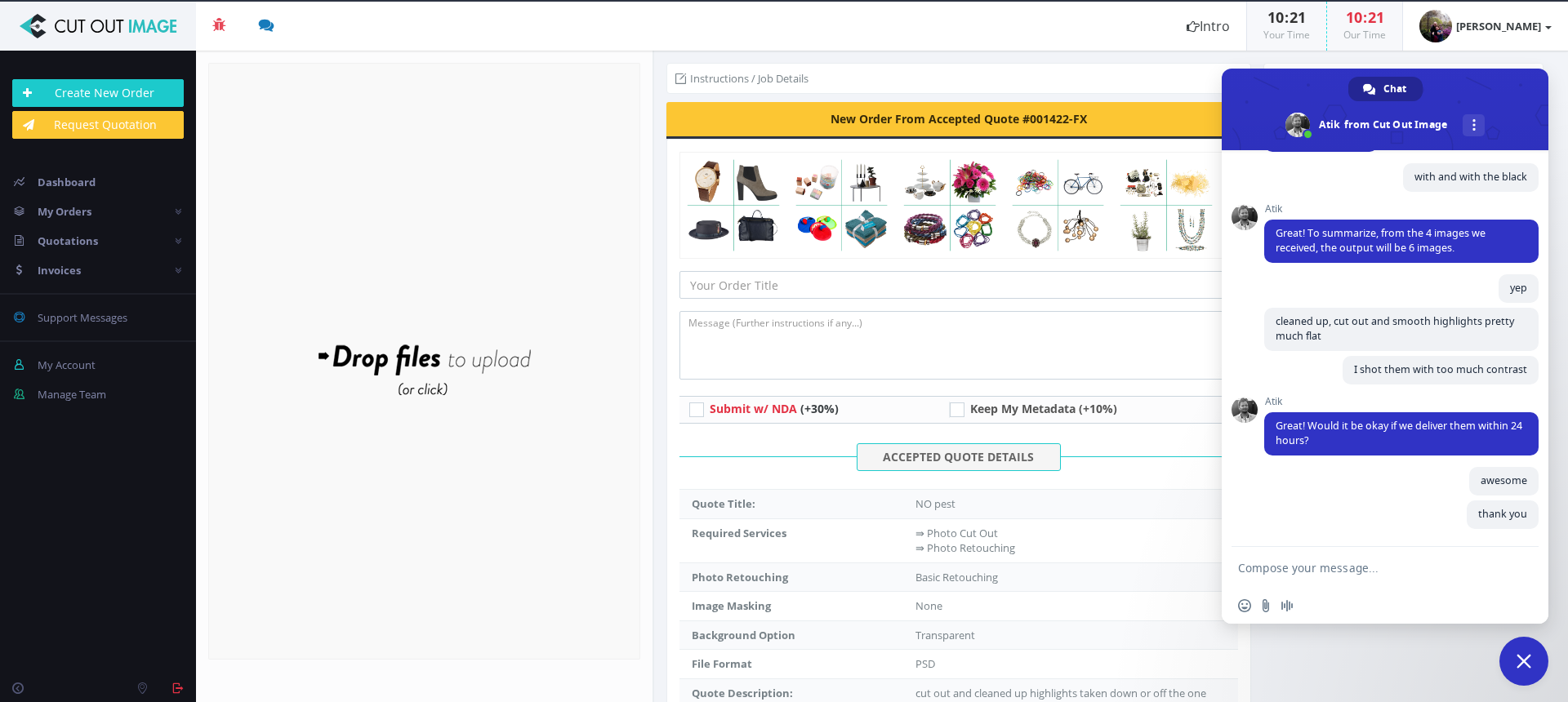
scroll to position [1418, 0]
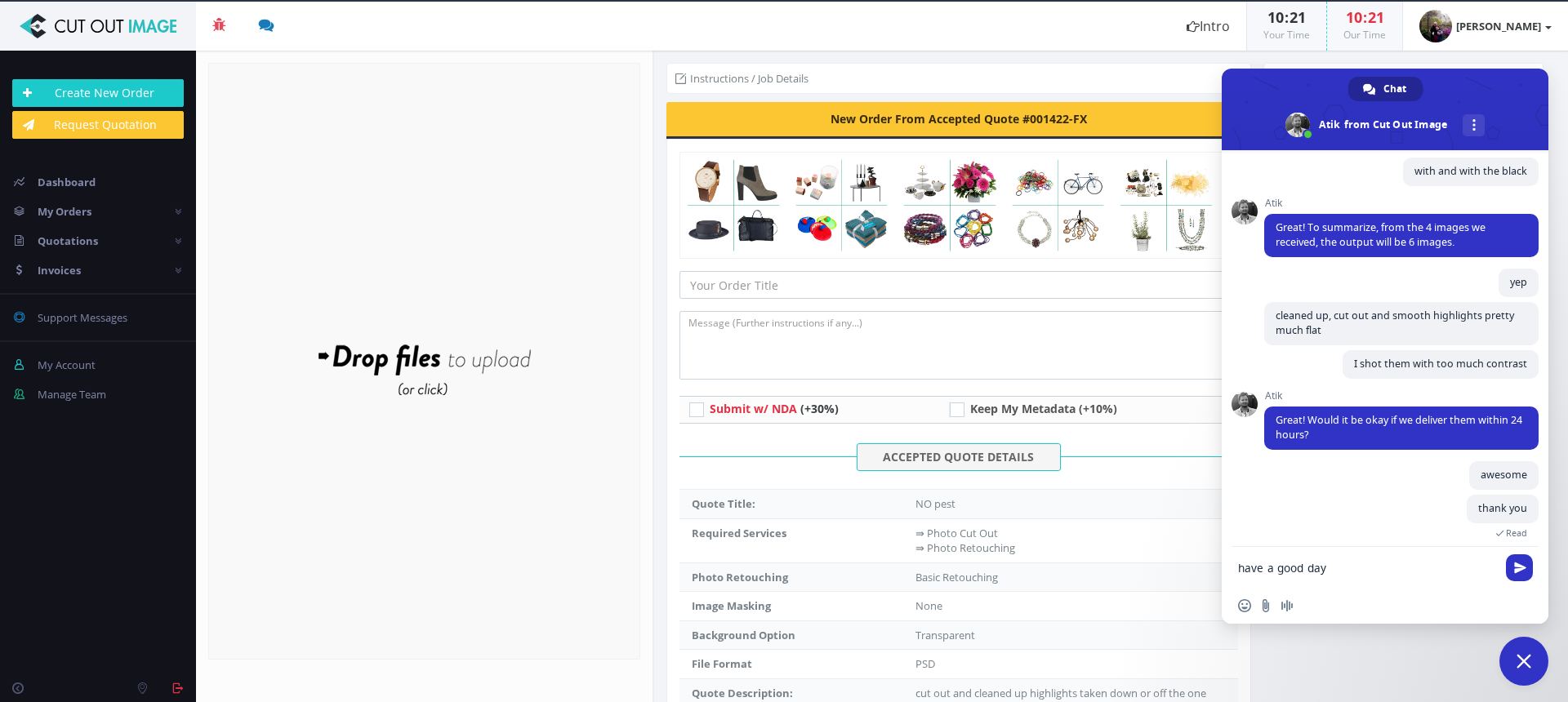
type textarea "have a good day"
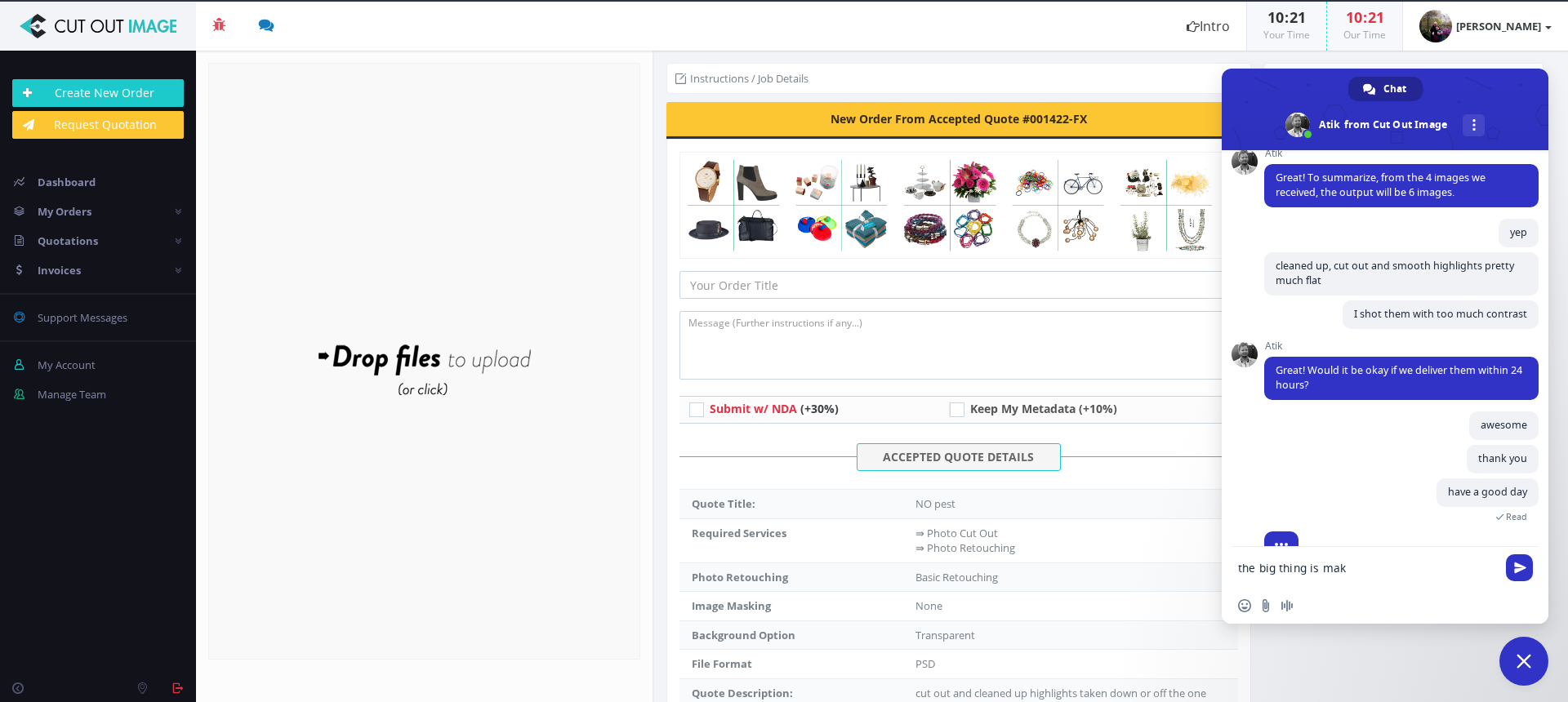
scroll to position [1500, 0]
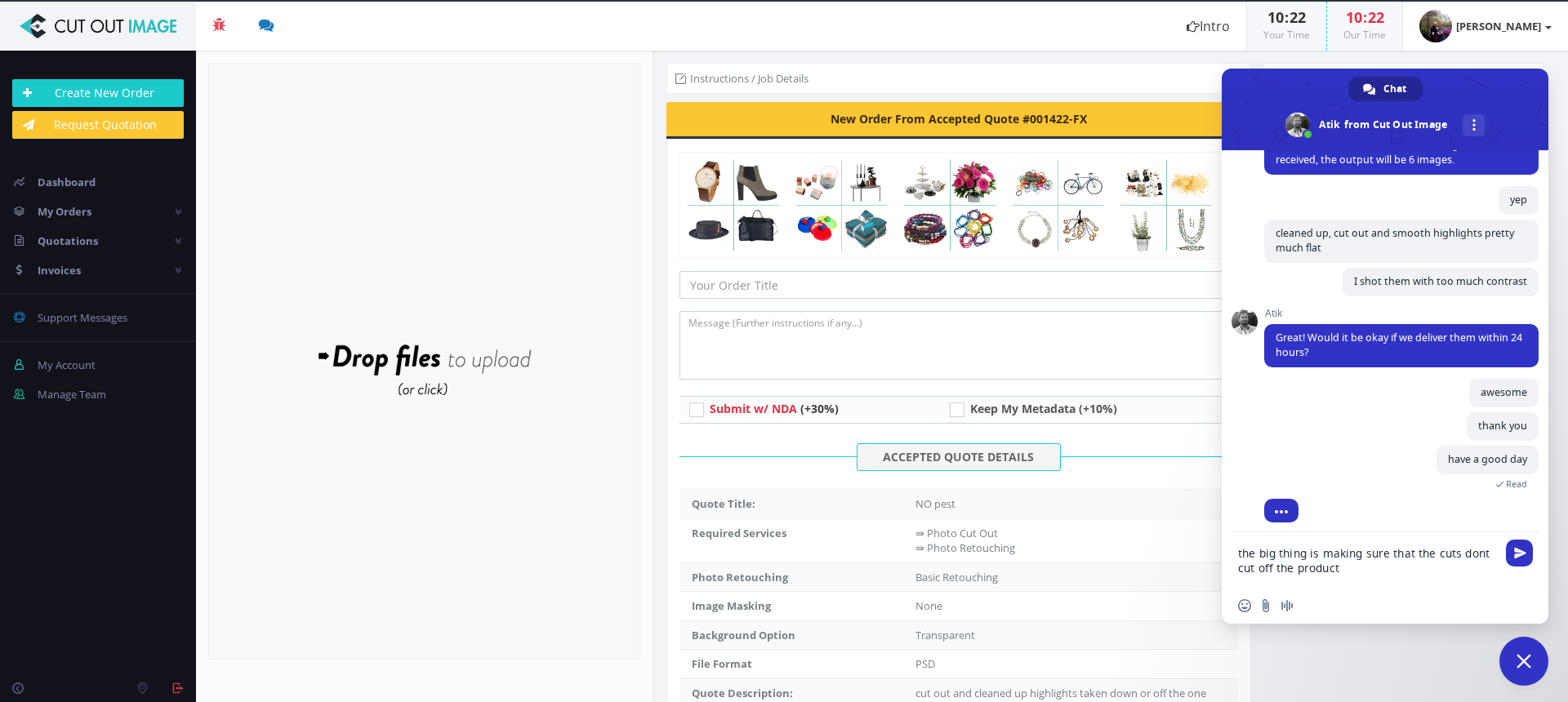
type textarea "the big thing is making sure that the cuts dont cut off the product"
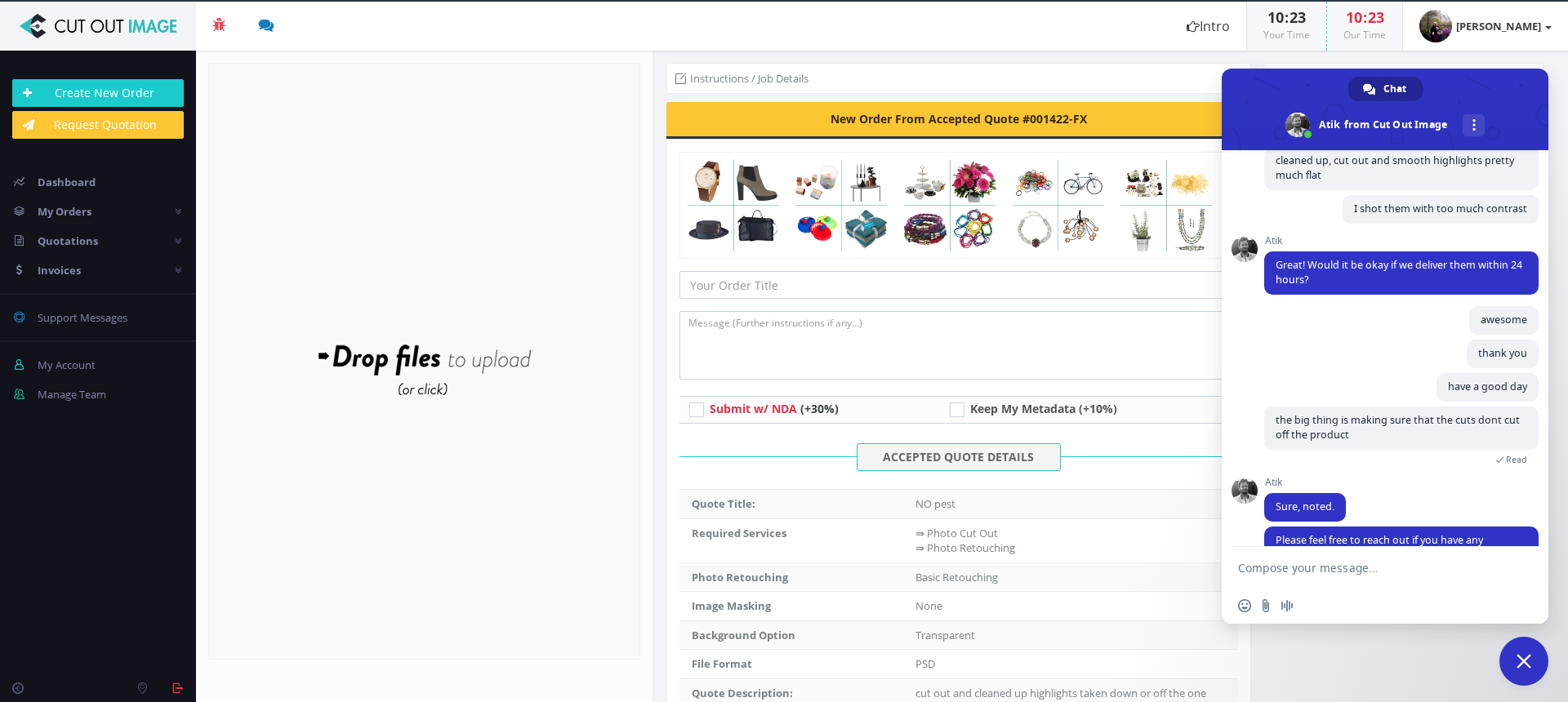
scroll to position [1621, 0]
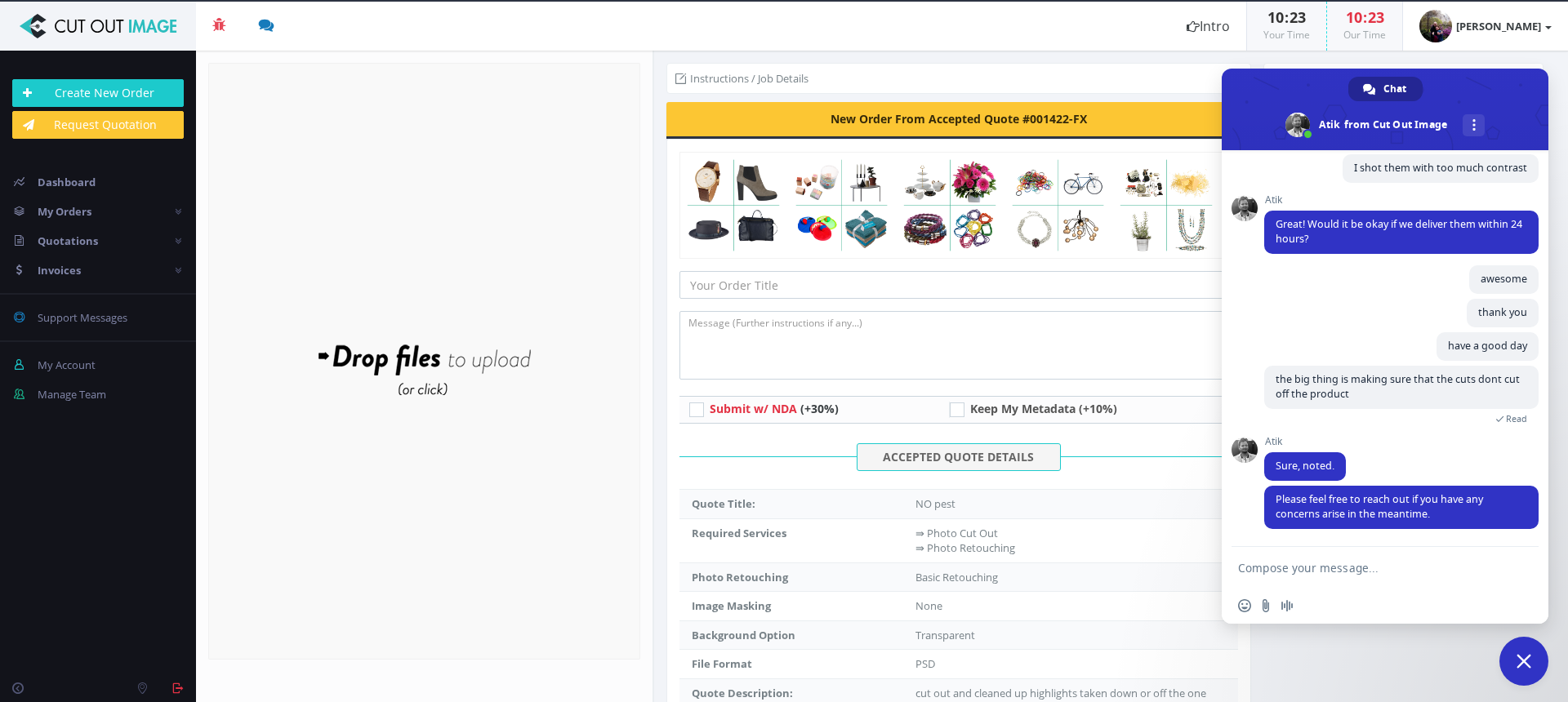
click at [1327, 562] on textarea "Compose your message..." at bounding box center [1369, 566] width 261 height 40
type textarea "awesome thank you again"
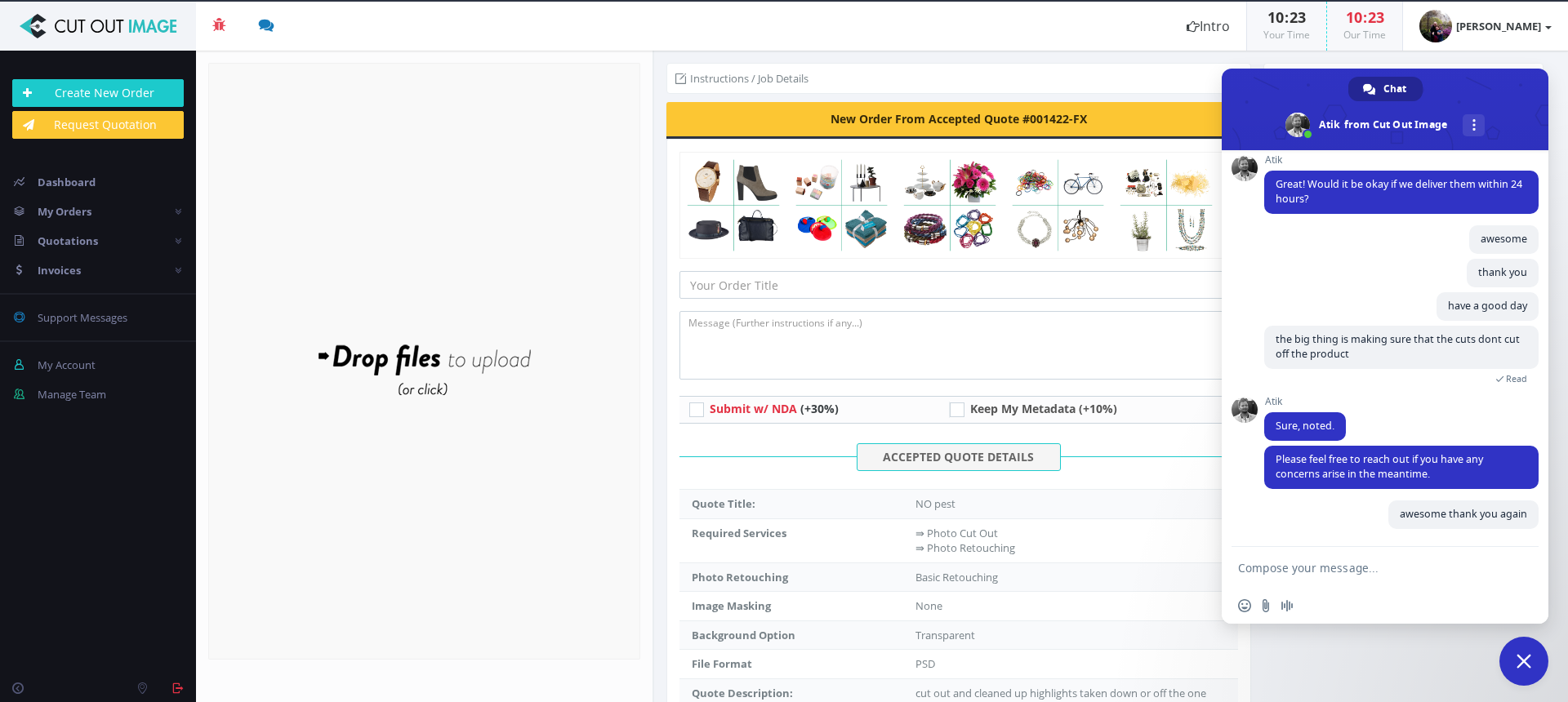
scroll to position [1663, 0]
